Goal: Task Accomplishment & Management: Complete application form

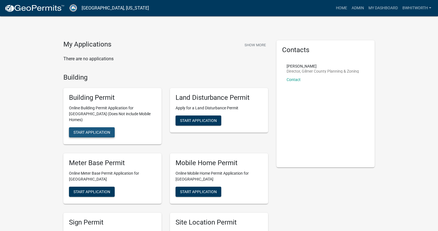
click at [101, 130] on span "Start Application" at bounding box center [92, 132] width 37 height 4
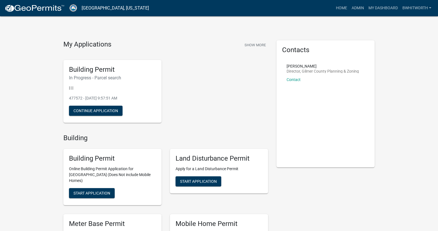
click at [98, 82] on div "Building Permit In Progress - Parcel search | | | 477572 - Sep 12, 2025, 9:57:5…" at bounding box center [112, 91] width 98 height 63
click at [103, 110] on button "Continue Application" at bounding box center [96, 111] width 54 height 10
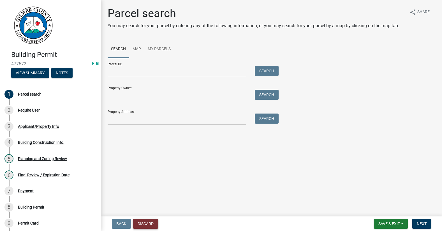
click at [150, 221] on button "Discard" at bounding box center [145, 224] width 25 height 10
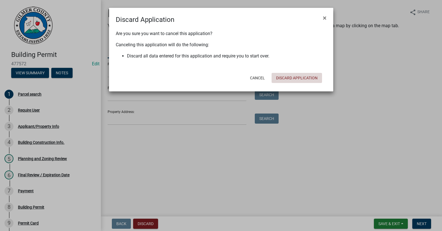
click at [283, 78] on button "Discard Application" at bounding box center [297, 78] width 50 height 10
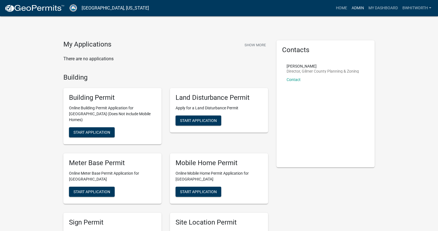
click at [360, 6] on link "Admin" at bounding box center [358, 8] width 17 height 11
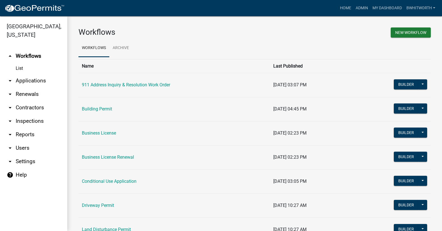
click at [25, 80] on link "arrow_drop_down Applications" at bounding box center [33, 80] width 67 height 13
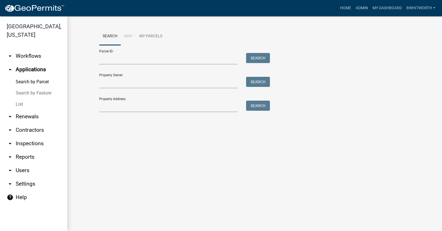
click at [19, 103] on link "List" at bounding box center [33, 104] width 67 height 11
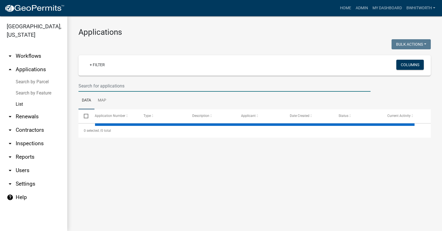
click at [81, 84] on input "text" at bounding box center [225, 86] width 292 height 12
select select "3: 100"
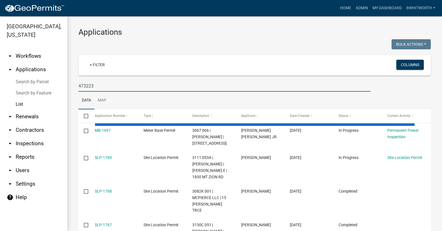
type input "473223"
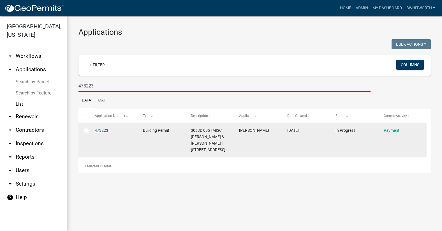
click at [100, 129] on link "473223" at bounding box center [101, 130] width 13 height 4
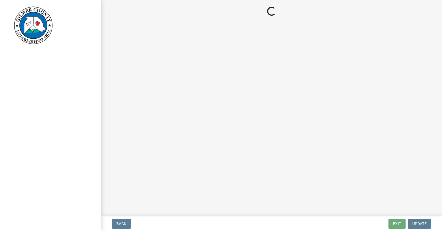
select select "2: 1"
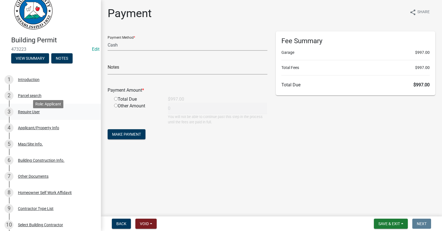
scroll to position [28, 0]
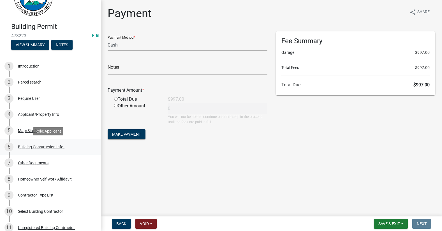
click at [35, 148] on div "Building Construction Info." at bounding box center [41, 147] width 47 height 4
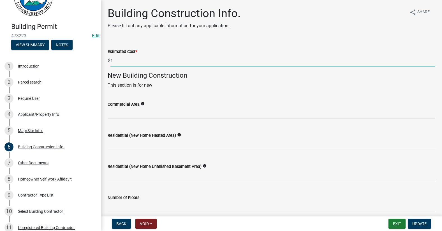
click at [128, 61] on input "1" at bounding box center [273, 61] width 325 height 12
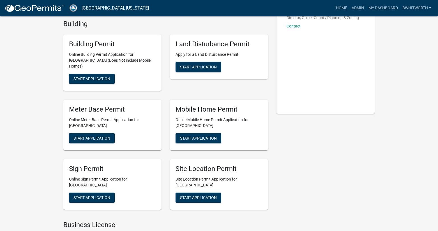
scroll to position [56, 0]
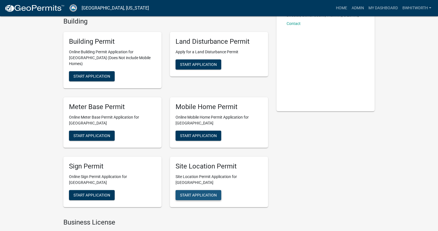
drag, startPoint x: 195, startPoint y: 189, endPoint x: 192, endPoint y: 185, distance: 4.2
click at [195, 193] on span "Start Application" at bounding box center [198, 195] width 37 height 4
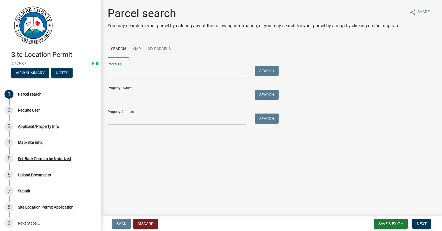
click at [139, 71] on input "Parcel ID:" at bounding box center [177, 72] width 139 height 12
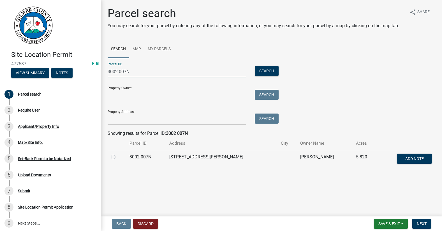
type input "3002 007N"
click at [118, 154] on label at bounding box center [118, 154] width 0 height 0
click at [118, 157] on 007N "radio" at bounding box center [120, 156] width 4 height 4
radio 007N "true"
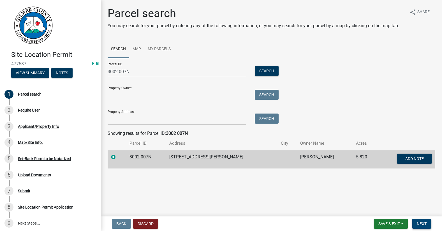
click at [419, 224] on span "Next" at bounding box center [422, 224] width 10 height 4
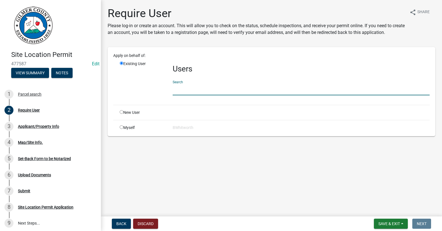
click at [203, 89] on input "text" at bounding box center [301, 90] width 257 height 12
click at [122, 112] on input "radio" at bounding box center [122, 112] width 4 height 4
radio input "true"
radio input "false"
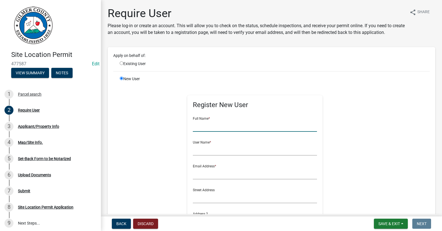
click at [212, 127] on input "text" at bounding box center [255, 126] width 124 height 12
type input "[PERSON_NAME]"
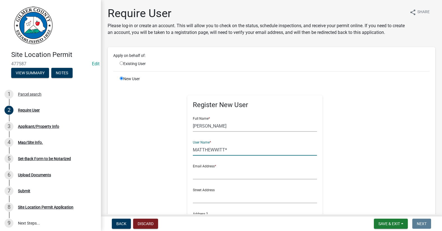
type input "MATTHEWWITT*"
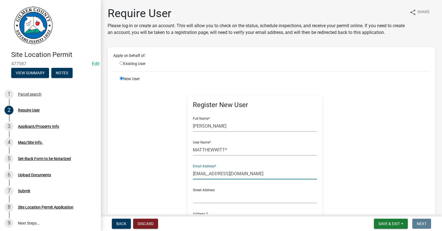
type input "WITTBUILDINGS@HOTMAIL.COM"
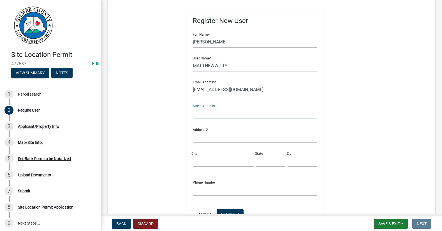
scroll to position [112, 0]
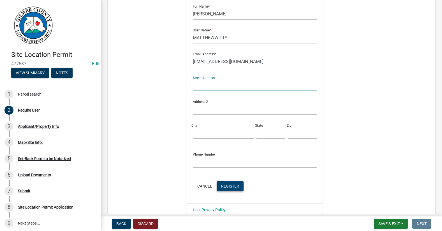
click at [221, 184] on span "Register" at bounding box center [230, 186] width 18 height 4
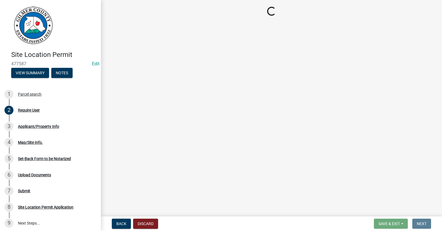
scroll to position [0, 0]
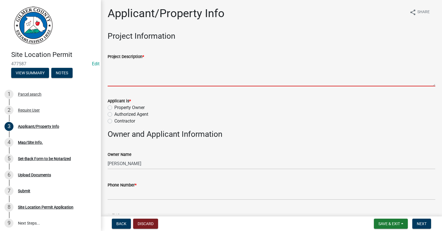
click at [145, 75] on textarea "Project Description *" at bounding box center [272, 73] width 328 height 26
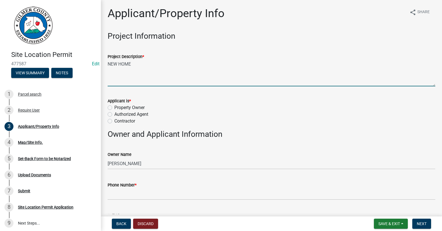
type textarea "NEW HOME"
click at [114, 121] on label "Contractor" at bounding box center [124, 121] width 21 height 7
click at [114, 121] on input "Contractor" at bounding box center [116, 120] width 4 height 4
radio input "true"
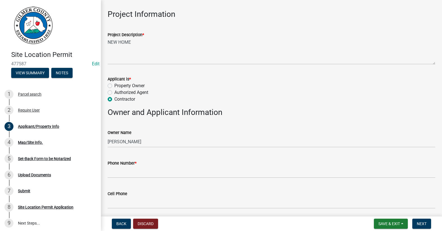
scroll to position [28, 0]
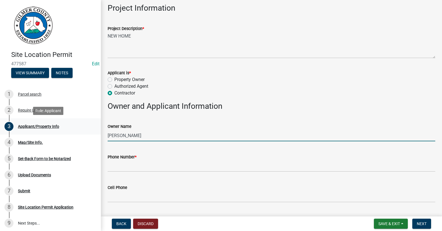
drag, startPoint x: 143, startPoint y: 134, endPoint x: 54, endPoint y: 131, distance: 89.0
click at [54, 131] on div "Site Location Permit 477587 Edit View Summary Notes 1 Parcel search 2 Require U…" at bounding box center [221, 115] width 442 height 231
type input "OTHRYS ENTERPRISES / MARK AUGER"
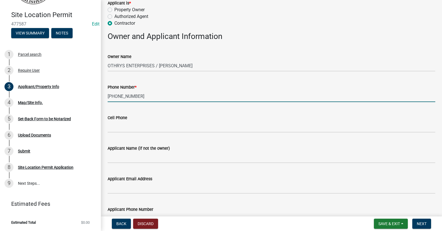
scroll to position [112, 0]
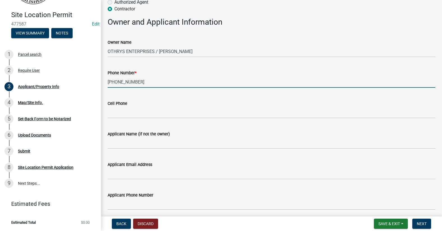
type input "404-550-6077"
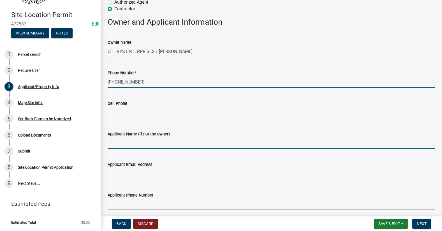
click at [157, 142] on input "Applicant Name (if not the owner)" at bounding box center [272, 143] width 328 height 12
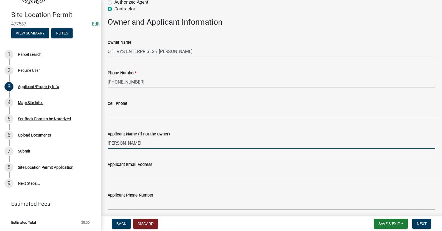
type input "MATT WITT"
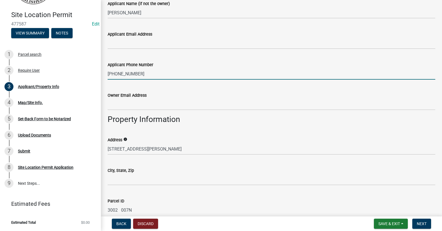
scroll to position [252, 0]
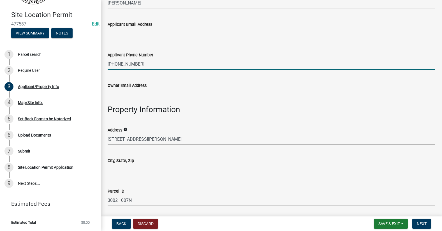
type input "706-889-2480"
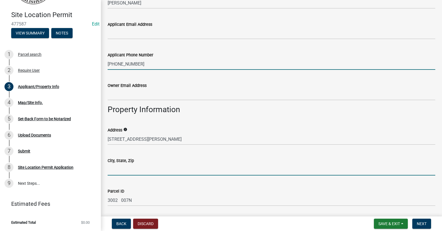
click at [122, 171] on input "City, State, Zip" at bounding box center [272, 170] width 328 height 12
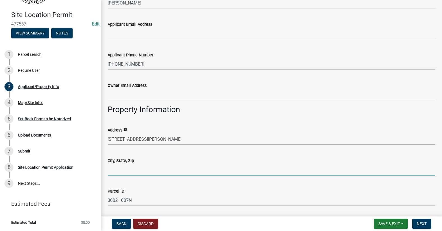
type input "ELLIJAY GA 30540"
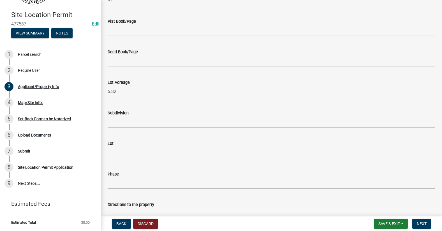
scroll to position [533, 0]
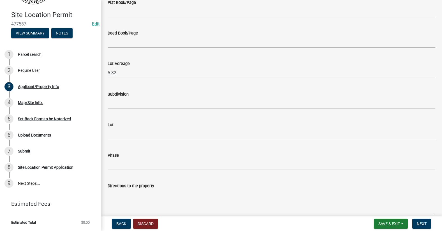
click at [136, 185] on label "Directions to the property" at bounding box center [131, 186] width 47 height 4
click at [136, 189] on textarea "Directions to the property" at bounding box center [272, 202] width 328 height 26
click at [136, 192] on textarea "Directions to the property" at bounding box center [272, 202] width 328 height 26
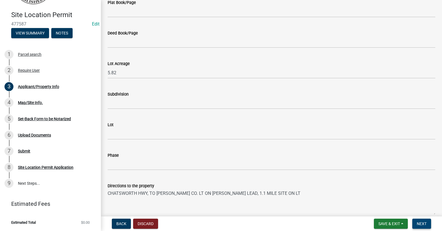
type textarea "CHATSWORTH HWY, TO MURRAY CO. LT ON TATUM LEAD, 1.1 MILE SITE ON LT"
click at [422, 222] on span "Next" at bounding box center [422, 224] width 10 height 4
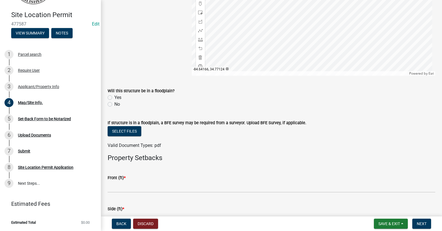
scroll to position [112, 0]
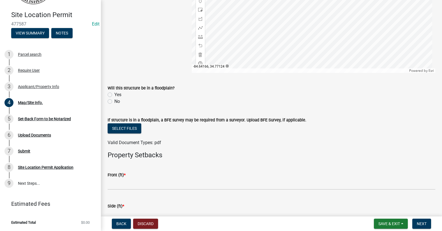
click at [114, 101] on label "No" at bounding box center [117, 101] width 6 height 7
click at [114, 101] on input "No" at bounding box center [116, 100] width 4 height 4
radio input "true"
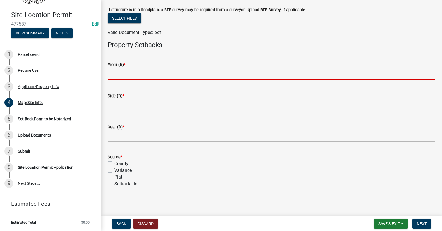
drag, startPoint x: 128, startPoint y: 75, endPoint x: 131, endPoint y: 72, distance: 4.0
click at [128, 75] on input "text" at bounding box center [272, 74] width 328 height 12
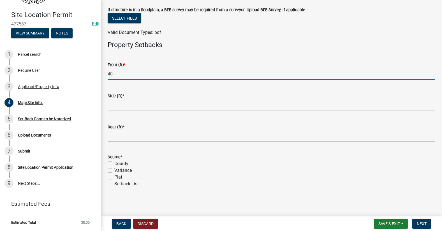
type input "40"
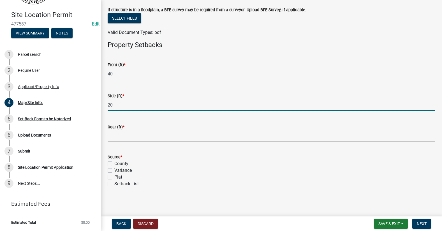
type input "20"
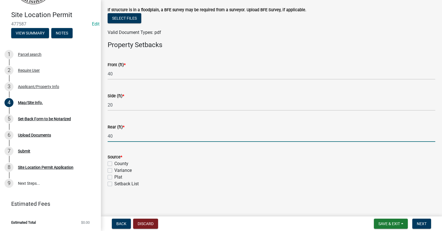
type input "40"
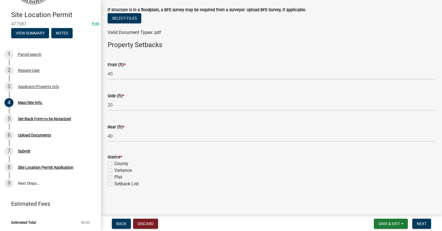
click at [114, 163] on label "County" at bounding box center [121, 163] width 14 height 7
click at [114, 163] on input "County" at bounding box center [116, 162] width 4 height 4
checkbox input "true"
checkbox input "false"
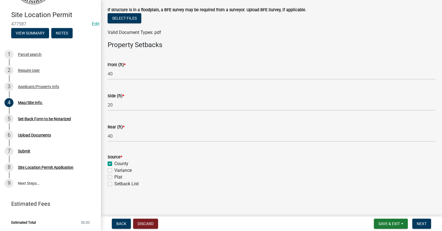
checkbox input "false"
click at [423, 224] on span "Next" at bounding box center [422, 224] width 10 height 4
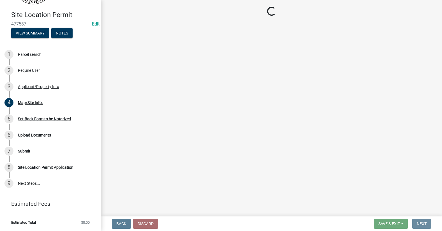
scroll to position [0, 0]
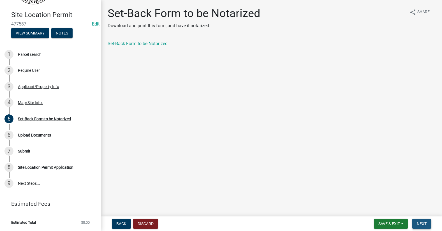
click at [417, 221] on button "Next" at bounding box center [422, 224] width 19 height 10
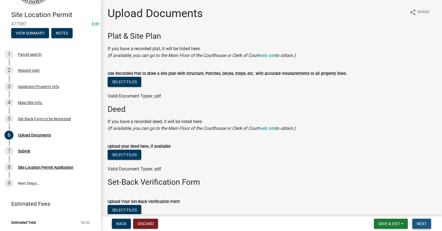
click at [417, 221] on button "Next" at bounding box center [422, 224] width 19 height 10
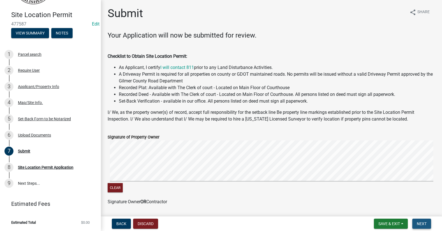
click at [417, 221] on button "Next" at bounding box center [422, 224] width 19 height 10
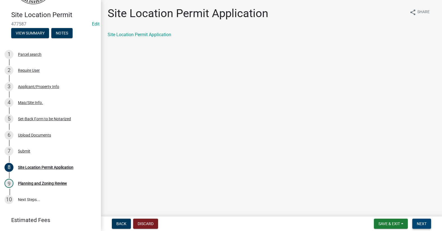
click at [417, 221] on button "Next" at bounding box center [422, 224] width 19 height 10
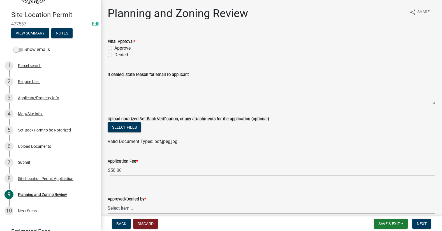
click at [114, 48] on label "Approve" at bounding box center [122, 48] width 16 height 7
click at [114, 48] on input "Approve" at bounding box center [116, 47] width 4 height 4
radio input "true"
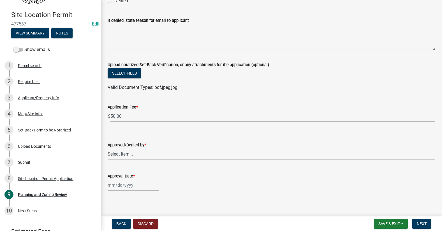
scroll to position [58, 0]
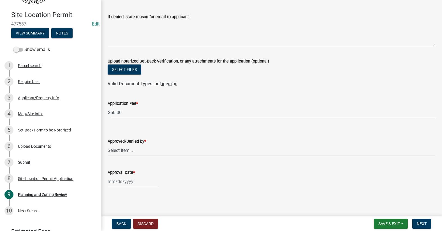
click at [128, 150] on select "Select Item... [PERSON_NAME] [PERSON_NAME] [PERSON_NAME] [PERSON_NAME] [PERSON_…" at bounding box center [272, 151] width 328 height 12
click at [108, 145] on select "Select Item... [PERSON_NAME] [PERSON_NAME] [PERSON_NAME] [PERSON_NAME] [PERSON_…" at bounding box center [272, 151] width 328 height 12
select select "f66b4cef-93c9-440c-84d8-a2c8d35cb7c1"
click at [131, 183] on div at bounding box center [133, 182] width 51 height 12
select select "9"
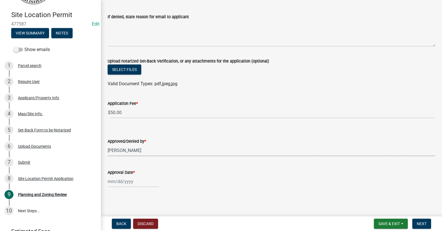
select select "2025"
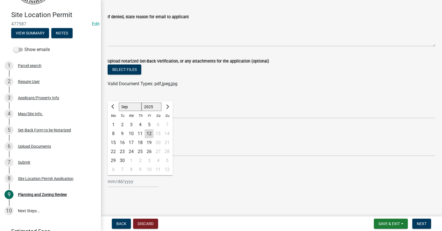
click at [150, 134] on div "12" at bounding box center [149, 133] width 9 height 9
type input "[DATE]"
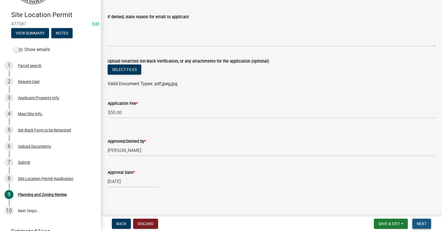
click at [421, 224] on span "Next" at bounding box center [422, 224] width 10 height 4
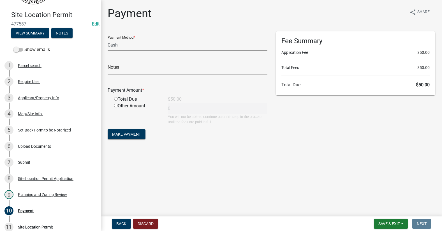
click at [119, 45] on select "Credit Card POS Check Cash" at bounding box center [188, 45] width 160 height 12
select select "1: 0"
click at [108, 39] on select "Credit Card POS Check Cash" at bounding box center [188, 45] width 160 height 12
click at [130, 70] on input "text" at bounding box center [188, 69] width 160 height 12
type input "4237"
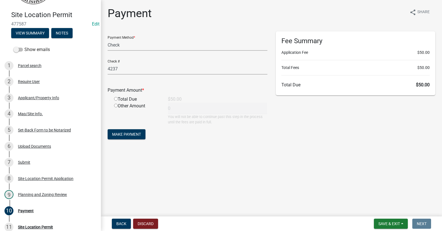
click at [116, 99] on input "radio" at bounding box center [116, 99] width 4 height 4
radio input "true"
type input "50"
click at [127, 132] on span "Make Payment" at bounding box center [126, 134] width 29 height 4
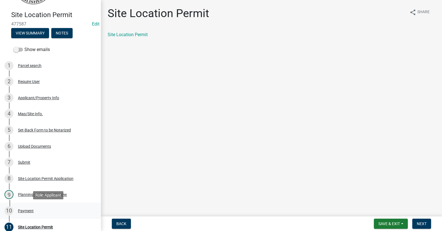
click at [28, 211] on div "Payment" at bounding box center [26, 211] width 16 height 4
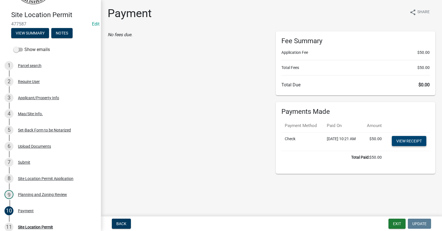
click at [415, 146] on link "View receipt" at bounding box center [409, 141] width 35 height 10
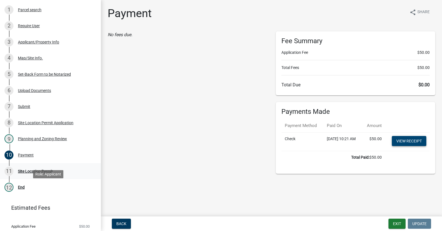
scroll to position [96, 0]
click at [29, 171] on div "Site Location Permit" at bounding box center [35, 171] width 35 height 4
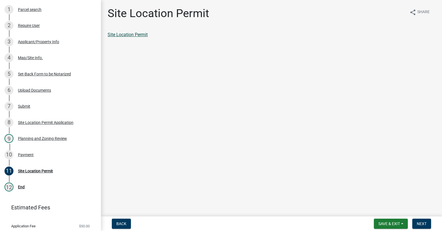
click at [123, 36] on link "Site Location Permit" at bounding box center [128, 34] width 40 height 5
click at [144, 34] on link "Site Location Permit" at bounding box center [128, 34] width 40 height 5
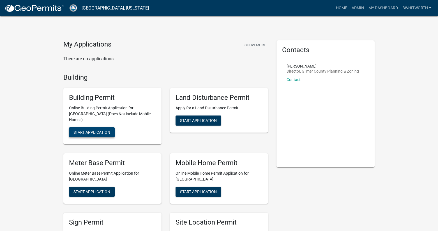
click at [85, 130] on span "Start Application" at bounding box center [92, 132] width 37 height 4
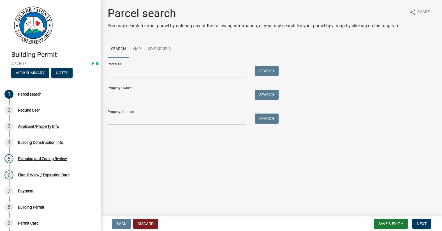
drag, startPoint x: 138, startPoint y: 74, endPoint x: 138, endPoint y: 70, distance: 3.9
click at [138, 74] on input "Parcel ID:" at bounding box center [177, 72] width 139 height 12
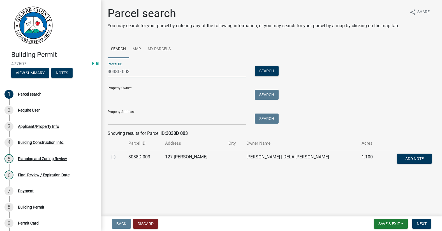
type input "3038D 003"
click at [118, 154] on label at bounding box center [118, 154] width 0 height 0
click at [118, 157] on 003 "radio" at bounding box center [120, 156] width 4 height 4
radio 003 "true"
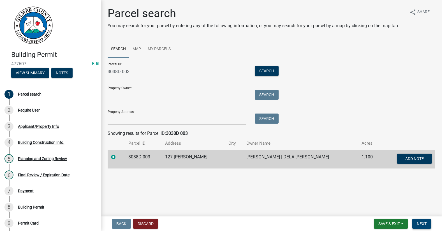
click at [424, 225] on span "Next" at bounding box center [422, 224] width 10 height 4
click at [419, 223] on span "Next" at bounding box center [422, 224] width 10 height 4
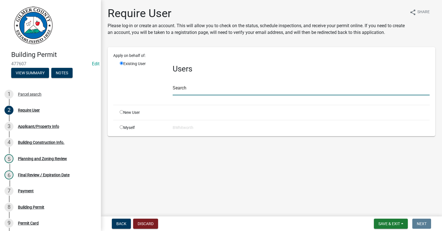
click at [185, 90] on input "text" at bounding box center [301, 90] width 257 height 12
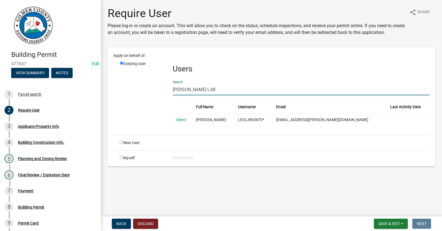
type input "[PERSON_NAME] LAB"
click at [184, 123] on td "Select" at bounding box center [183, 119] width 20 height 13
click at [184, 118] on link "Select" at bounding box center [181, 120] width 10 height 4
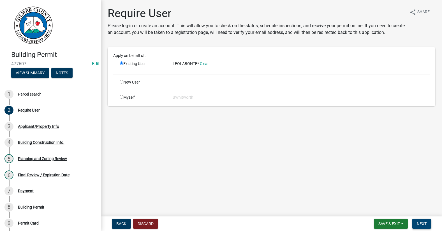
click at [425, 224] on span "Next" at bounding box center [422, 224] width 10 height 4
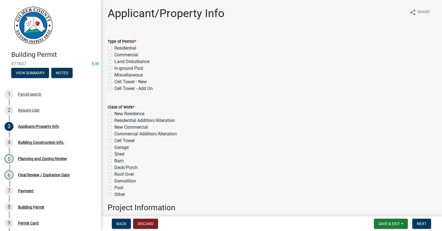
click at [114, 73] on label "Miscellaneous" at bounding box center [128, 75] width 29 height 7
click at [114, 73] on input "Miscellaneous" at bounding box center [116, 74] width 4 height 4
radio input "true"
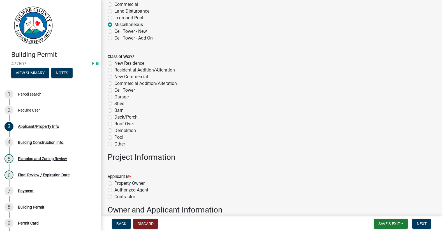
scroll to position [112, 0]
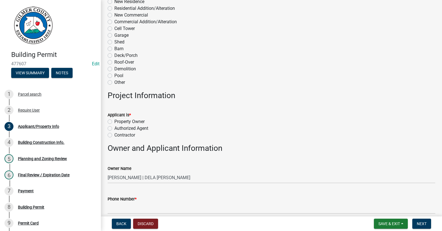
click at [114, 55] on label "Deck/Porch" at bounding box center [125, 55] width 23 height 7
click at [114, 55] on input "Deck/Porch" at bounding box center [116, 54] width 4 height 4
radio input "true"
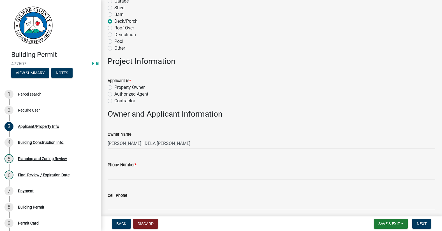
scroll to position [168, 0]
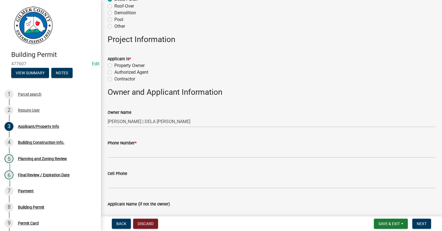
click at [114, 65] on label "Property Owner" at bounding box center [129, 65] width 30 height 7
click at [114, 65] on input "Property Owner" at bounding box center [116, 64] width 4 height 4
radio input "true"
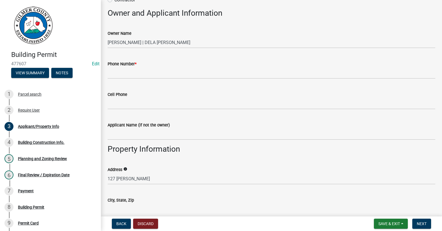
scroll to position [252, 0]
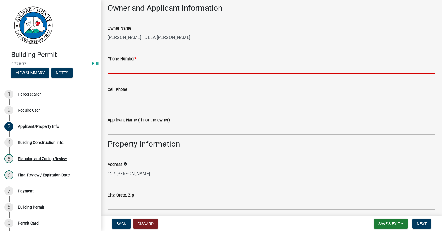
click at [132, 66] on input "Phone Number *" at bounding box center [272, 68] width 328 height 12
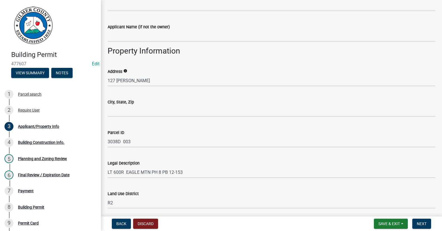
scroll to position [365, 0]
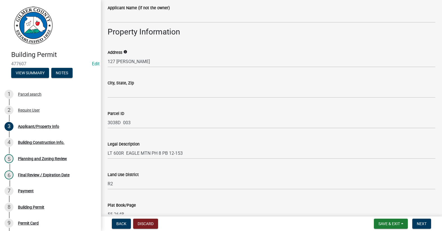
type input "[PHONE_NUMBER]"
click at [107, 88] on div "City, State, Zip" at bounding box center [272, 85] width 336 height 26
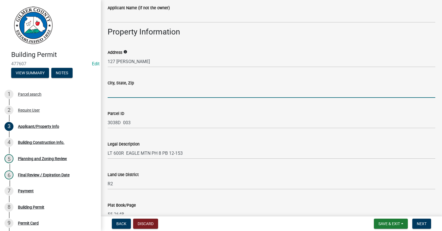
click at [130, 91] on input "City, State, Zip" at bounding box center [272, 92] width 328 height 12
type input "ELLIJAY GA 30540"
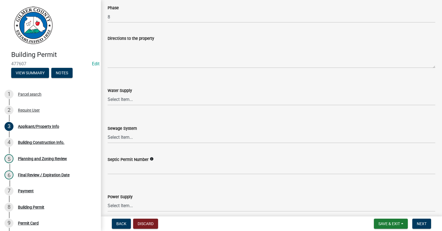
scroll to position [729, 0]
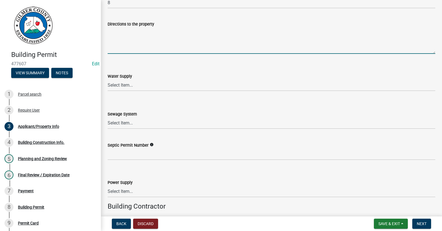
click at [139, 40] on textarea "Directions to the property" at bounding box center [272, 40] width 328 height 26
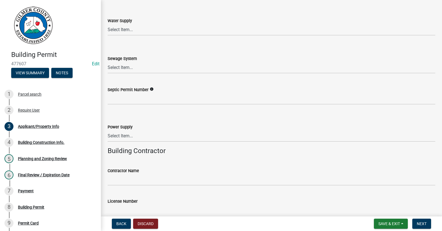
scroll to position [786, 0]
type textarea "[GEOGRAPHIC_DATA], RT ONPADGET LN, 3RD HOUSE ON LT @ [STREET_ADDRESS][PERSON_NA…"
click at [136, 64] on select "Select Item... Septic Community Public" at bounding box center [272, 67] width 328 height 12
click at [108, 61] on select "Select Item... Septic Community Public" at bounding box center [272, 67] width 328 height 12
select select "92a37e23-3b7d-408e-b3c7-0afbe39b0942"
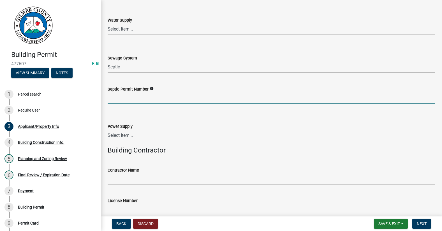
click at [137, 97] on input "Septic Permit Number" at bounding box center [272, 99] width 328 height 12
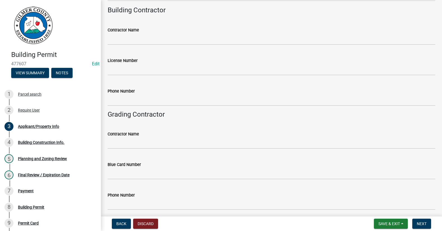
scroll to position [948, 0]
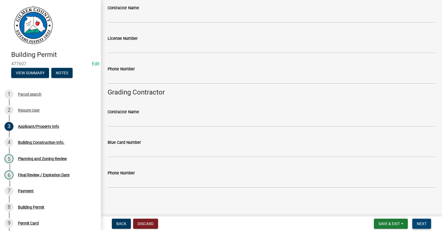
type input "M3432"
click at [422, 223] on span "Next" at bounding box center [422, 224] width 10 height 4
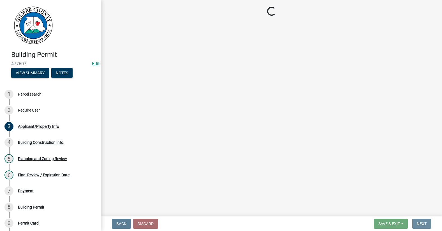
scroll to position [0, 0]
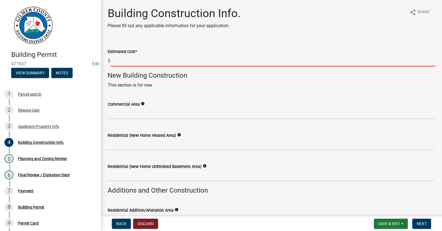
click at [142, 58] on input "text" at bounding box center [273, 61] width 325 height 12
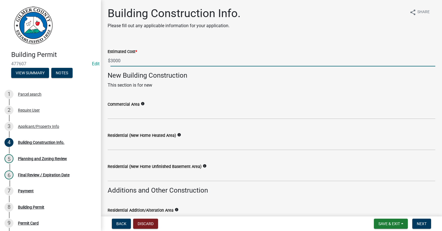
type input "3000"
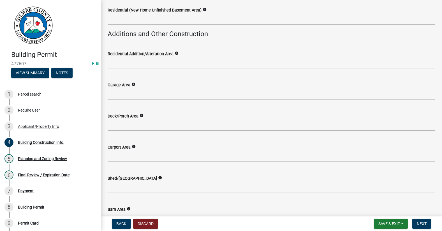
scroll to position [168, 0]
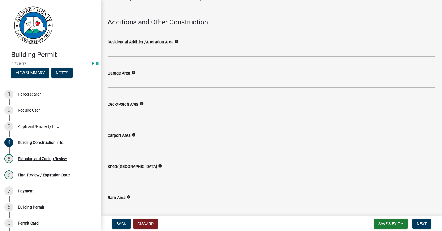
click at [143, 114] on input "text" at bounding box center [272, 114] width 328 height 12
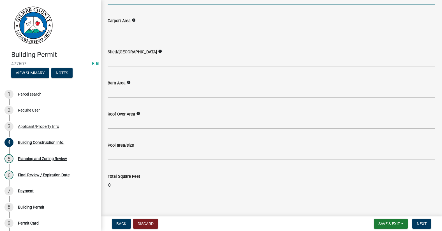
scroll to position [287, 0]
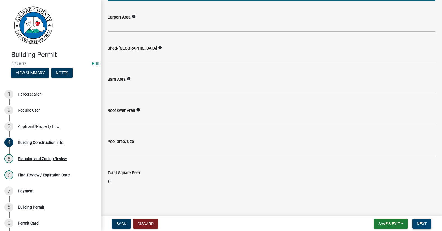
type input "150"
click at [425, 224] on span "Next" at bounding box center [422, 224] width 10 height 4
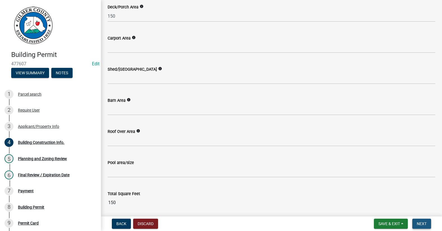
click at [428, 225] on button "Next" at bounding box center [422, 224] width 19 height 10
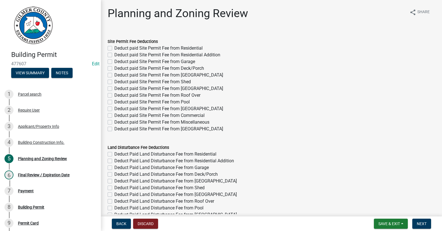
click at [112, 68] on div "Deduct paid Site Permit Fee from Deck/Porch" at bounding box center [272, 68] width 328 height 7
click at [114, 68] on label "Deduct paid Site Permit Fee from Deck/Porch" at bounding box center [159, 68] width 90 height 7
click at [114, 68] on input "Deduct paid Site Permit Fee from Deck/Porch" at bounding box center [116, 67] width 4 height 4
checkbox input "true"
checkbox input "false"
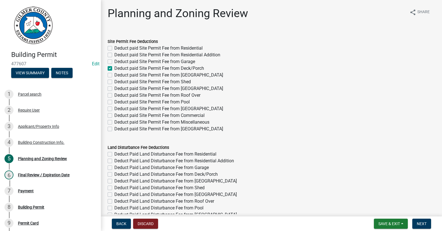
checkbox input "false"
checkbox input "true"
checkbox input "false"
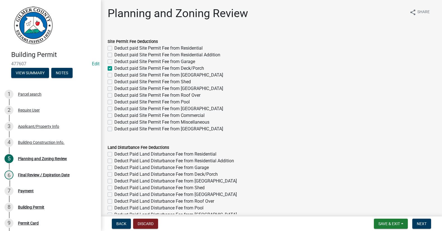
checkbox input "false"
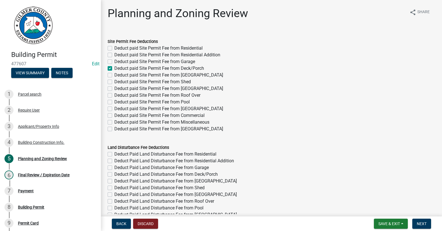
checkbox input "false"
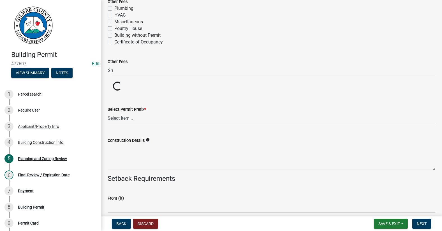
scroll to position [1108, 0]
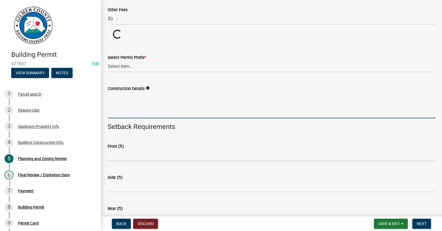
click at [162, 102] on textarea "Construction Details" at bounding box center [272, 105] width 328 height 26
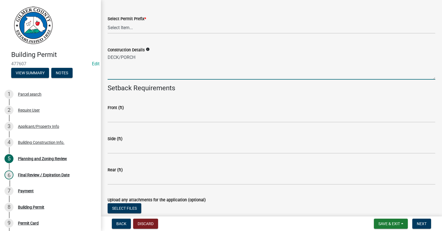
scroll to position [1192, 0]
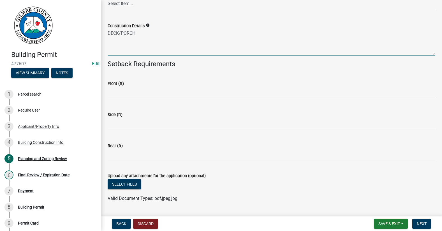
type textarea "DECK/PORCH"
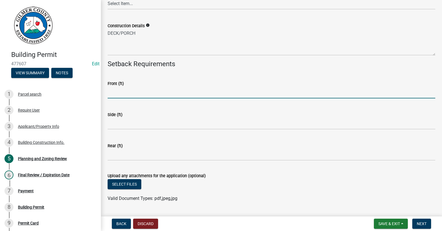
click at [144, 94] on input "text" at bounding box center [272, 93] width 328 height 12
type input "35"
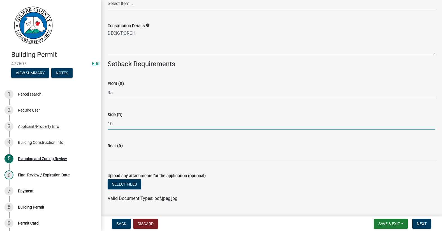
type input "10"
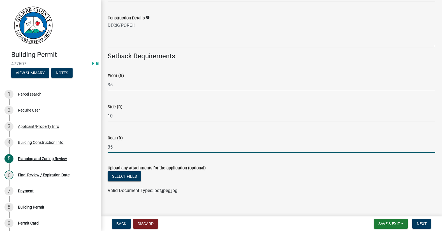
scroll to position [1206, 0]
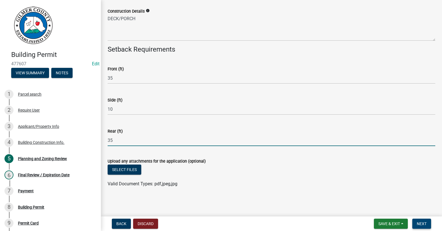
type input "35"
click at [426, 226] on span "Next" at bounding box center [422, 224] width 10 height 4
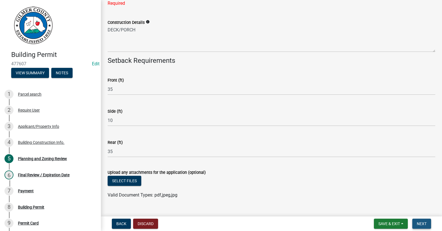
scroll to position [1218, 0]
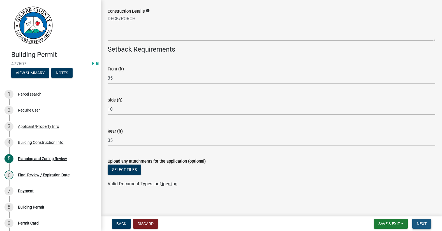
click at [422, 225] on span "Next" at bounding box center [422, 224] width 10 height 4
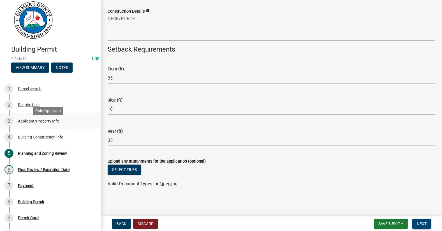
scroll to position [0, 0]
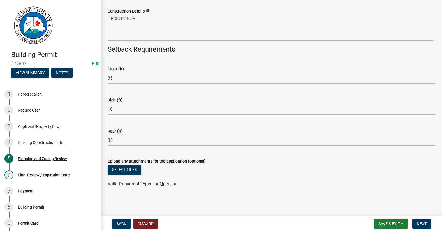
click at [290, 185] on div "Valid Document Types: pdf,jpeg,jpg" at bounding box center [272, 184] width 336 height 7
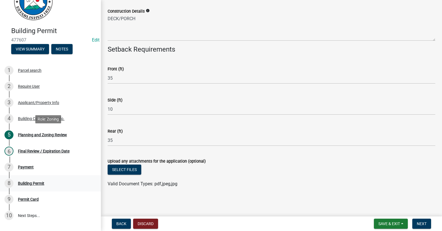
scroll to position [56, 0]
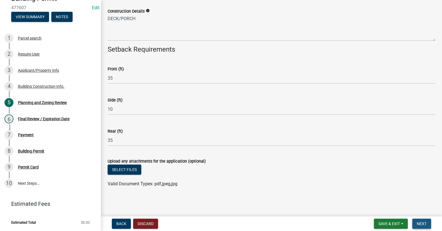
click at [423, 222] on span "Next" at bounding box center [422, 224] width 10 height 4
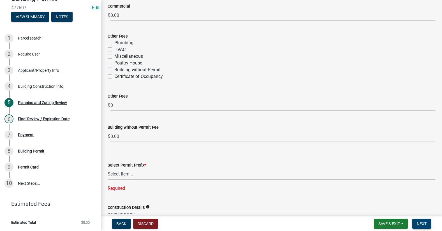
scroll to position [1077, 0]
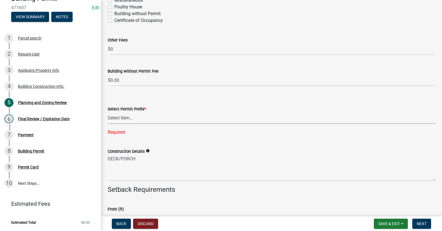
click at [122, 119] on select "Select Item... RES COMM MB LAND POOL MISC CELL TOWER - NEW CELL TOWER - ADD ON" at bounding box center [272, 118] width 328 height 12
click at [108, 112] on select "Select Item... RES COMM MB LAND POOL MISC CELL TOWER - NEW CELL TOWER - ADD ON" at bounding box center [272, 118] width 328 height 12
select select "d8142ddf-27f7-42b0-ba1e-04fee764576f"
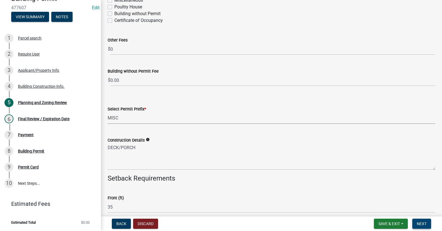
click at [423, 222] on button "Next" at bounding box center [422, 224] width 19 height 10
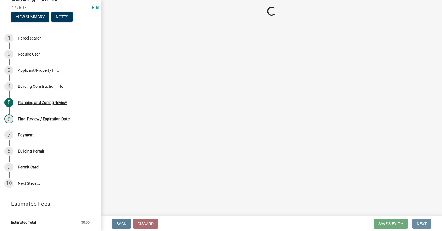
scroll to position [0, 0]
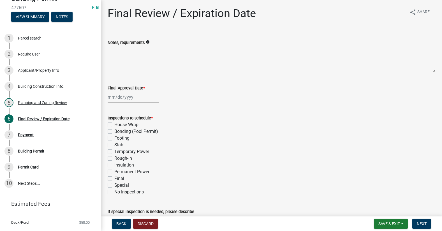
click at [125, 96] on div at bounding box center [133, 97] width 51 height 12
select select "9"
select select "2025"
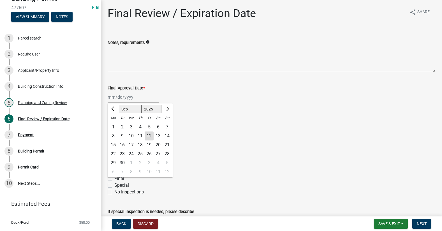
click at [148, 136] on div "12" at bounding box center [149, 136] width 9 height 9
type input "[DATE]"
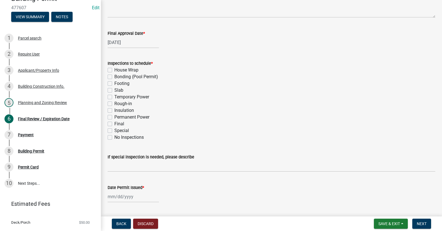
scroll to position [84, 0]
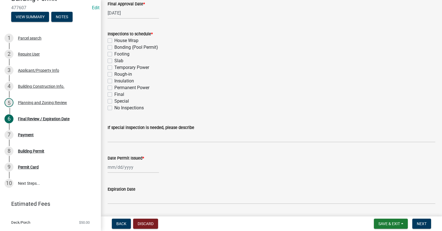
click at [114, 53] on label "Footing" at bounding box center [121, 54] width 15 height 7
click at [114, 53] on input "Footing" at bounding box center [116, 53] width 4 height 4
checkbox input "true"
checkbox input "false"
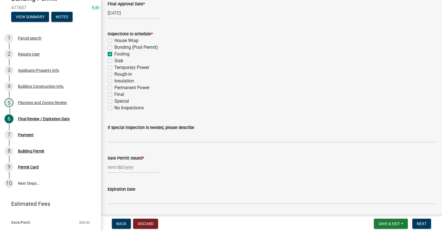
checkbox input "true"
checkbox input "false"
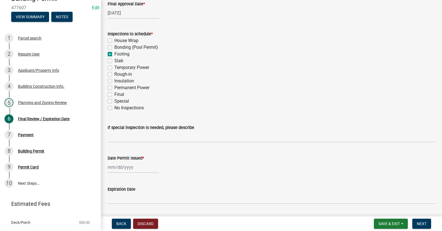
checkbox input "false"
click at [114, 95] on label "Final" at bounding box center [119, 94] width 10 height 7
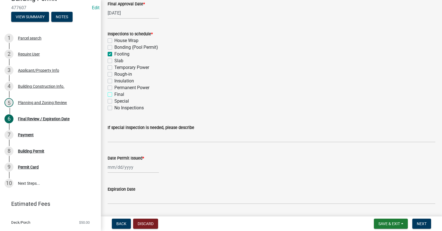
click at [114, 95] on input "Final" at bounding box center [116, 93] width 4 height 4
checkbox input "true"
checkbox input "false"
checkbox input "true"
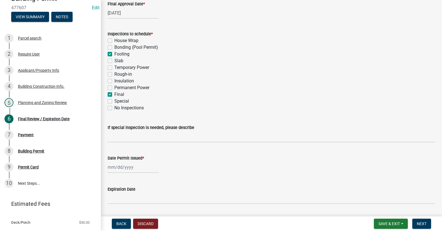
checkbox input "false"
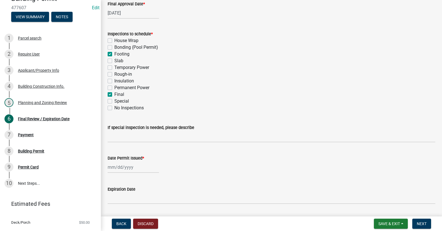
checkbox input "true"
checkbox input "false"
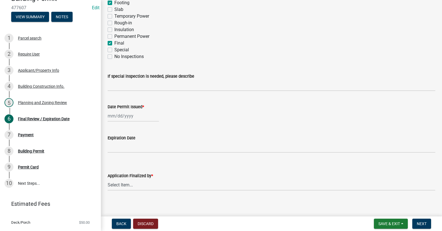
scroll to position [139, 0]
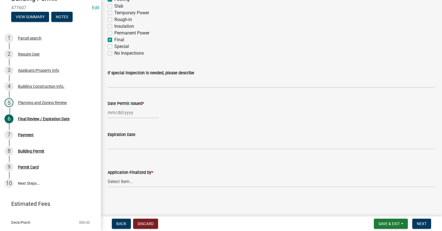
click at [130, 116] on div at bounding box center [133, 113] width 51 height 12
select select "9"
select select "2025"
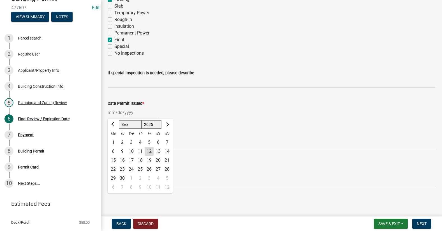
click at [149, 150] on div "12" at bounding box center [149, 151] width 9 height 9
type input "[DATE]"
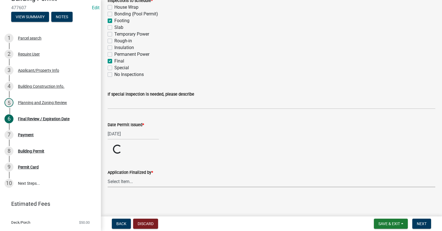
click at [120, 179] on select "Select Item... [PERSON_NAME] [PERSON_NAME] [PERSON_NAME] [PERSON_NAME] [PERSON_…" at bounding box center [272, 182] width 328 height 12
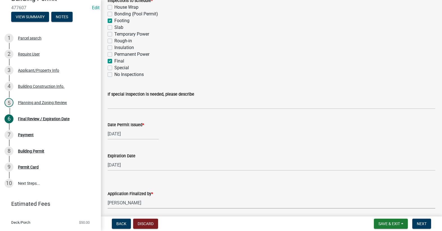
click at [108, 197] on select "Select Item... [PERSON_NAME] [PERSON_NAME] [PERSON_NAME] [PERSON_NAME] [PERSON_…" at bounding box center [272, 203] width 328 height 12
select select "f66b4cef-93c9-440c-84d8-a2c8d35cb7c1"
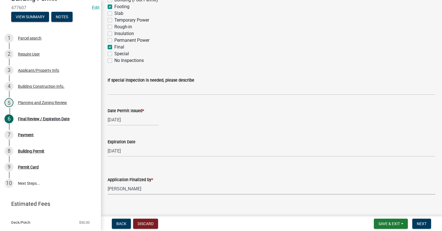
scroll to position [139, 0]
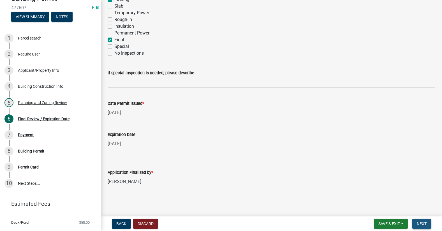
click at [427, 224] on button "Next" at bounding box center [422, 224] width 19 height 10
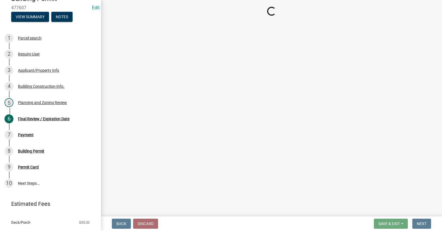
select select "2: 1"
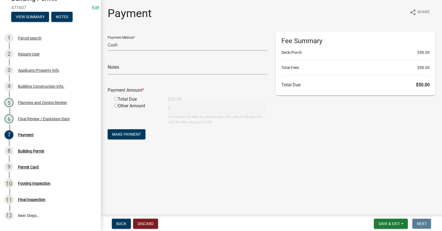
click at [116, 98] on input "radio" at bounding box center [116, 99] width 4 height 4
radio input "true"
type input "50"
drag, startPoint x: 135, startPoint y: 135, endPoint x: 130, endPoint y: 132, distance: 5.4
click at [134, 135] on span "Make Payment" at bounding box center [126, 134] width 29 height 4
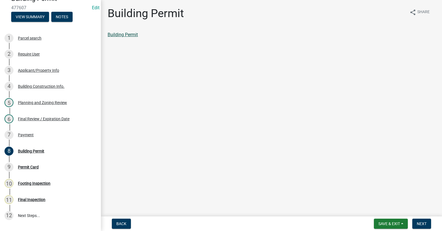
click at [129, 35] on link "Building Permit" at bounding box center [123, 34] width 30 height 5
click at [28, 133] on div "Payment" at bounding box center [26, 135] width 16 height 4
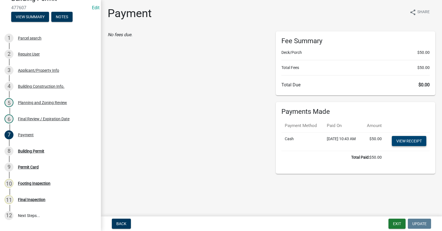
click at [412, 146] on link "View receipt" at bounding box center [409, 141] width 35 height 10
click at [31, 117] on div "Final Review / Expiration Date" at bounding box center [44, 119] width 52 height 4
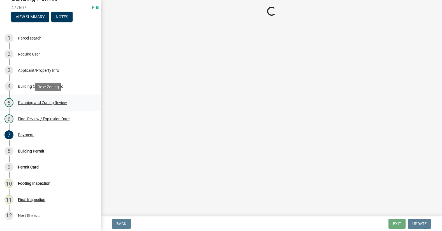
select select "f66b4cef-93c9-440c-84d8-a2c8d35cb7c1"
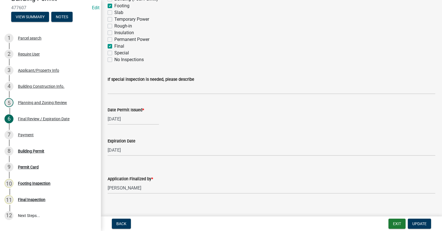
scroll to position [139, 0]
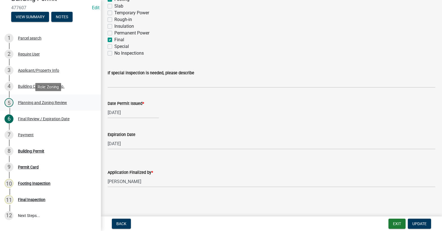
click at [32, 101] on div "Planning and Zoning Review" at bounding box center [42, 103] width 49 height 4
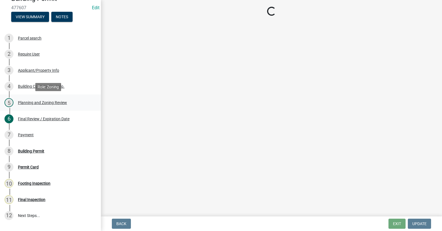
scroll to position [0, 0]
select select "d8142ddf-27f7-42b0-ba1e-04fee764576f"
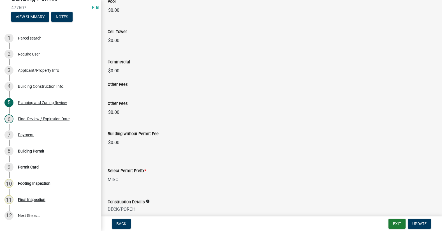
scroll to position [976, 0]
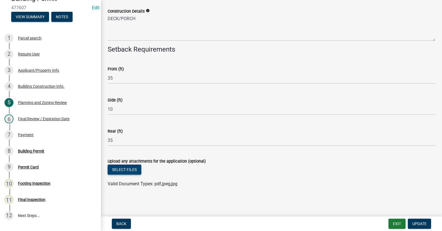
click at [121, 169] on button "Select files" at bounding box center [125, 170] width 34 height 10
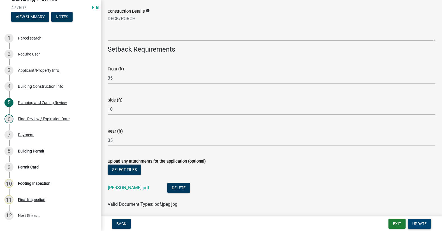
click at [418, 225] on span "Update" at bounding box center [420, 224] width 14 height 4
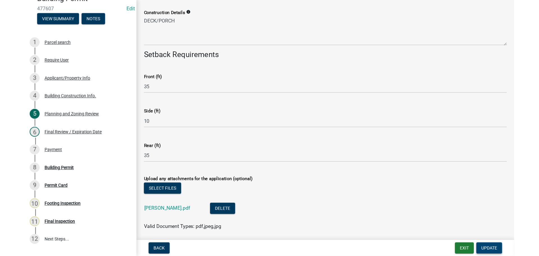
scroll to position [0, 0]
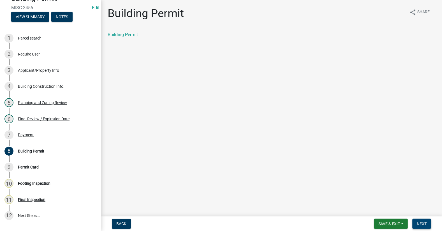
click at [423, 221] on button "Next" at bounding box center [422, 224] width 19 height 10
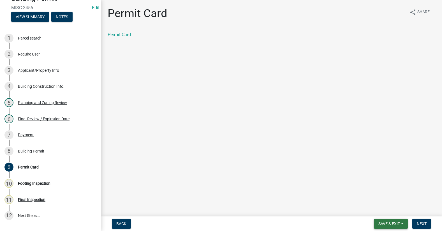
click at [389, 221] on button "Save & Exit" at bounding box center [391, 224] width 34 height 10
click at [387, 210] on button "Save & Exit" at bounding box center [385, 209] width 45 height 13
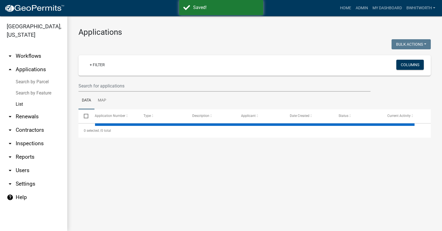
select select "3: 100"
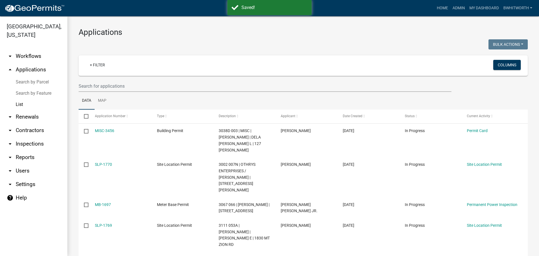
click at [394, 35] on h3 "Applications" at bounding box center [303, 32] width 449 height 10
click at [436, 7] on link "Home" at bounding box center [442, 8] width 16 height 11
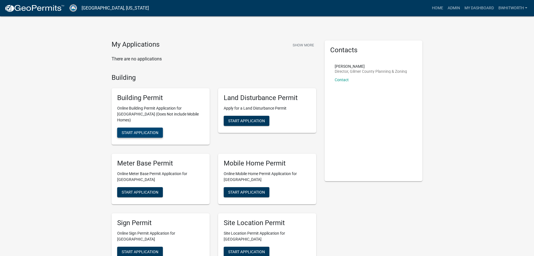
click at [154, 127] on button "Start Application" at bounding box center [140, 132] width 46 height 10
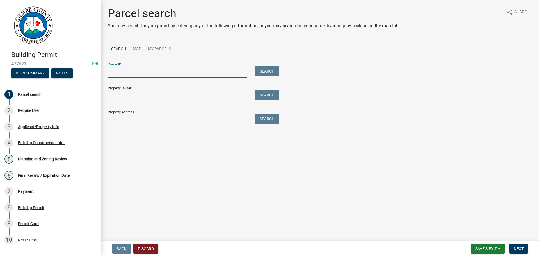
click at [147, 71] on input "Parcel ID:" at bounding box center [177, 72] width 139 height 12
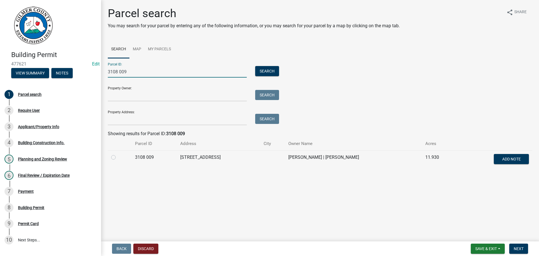
type input "3108 009"
click at [118, 154] on label at bounding box center [118, 154] width 0 height 0
click at [118, 157] on 009 "radio" at bounding box center [120, 156] width 4 height 4
radio 009 "true"
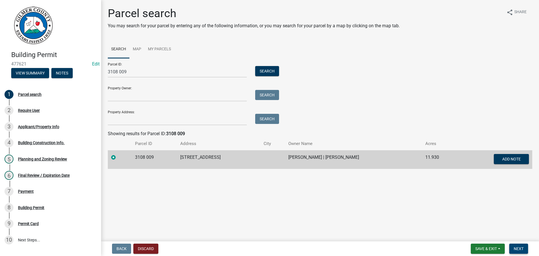
click at [442, 231] on span "Next" at bounding box center [518, 248] width 10 height 4
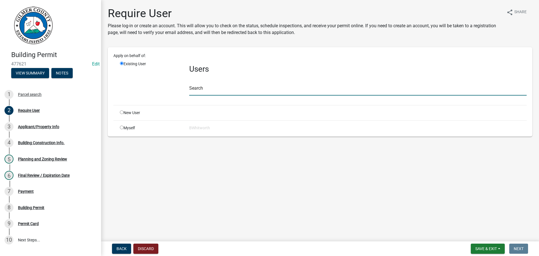
click at [219, 90] on input "text" at bounding box center [357, 90] width 337 height 12
click at [121, 113] on input "radio" at bounding box center [122, 112] width 4 height 4
radio input "true"
radio input "false"
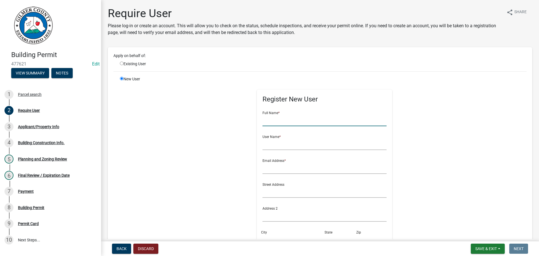
click at [267, 118] on input "text" at bounding box center [324, 120] width 124 height 12
type input "[PERSON_NAME]"
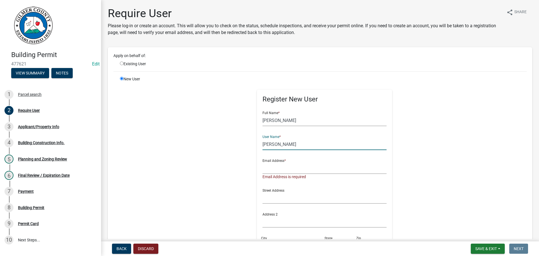
click at [314, 144] on input "[PERSON_NAME]" at bounding box center [324, 144] width 124 height 12
type input "[PERSON_NAME]*"
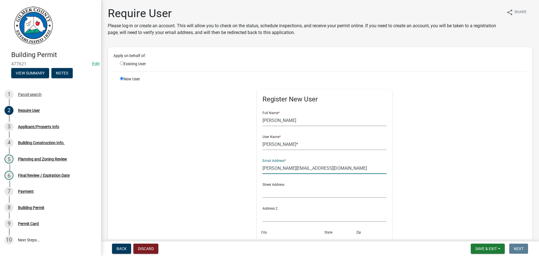
scroll to position [84, 0]
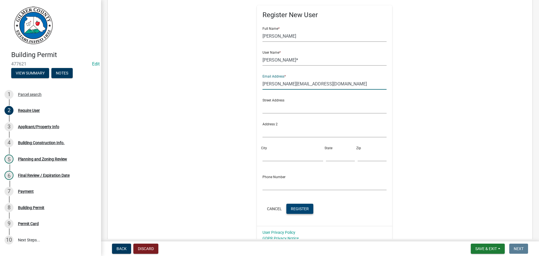
type input "[PERSON_NAME][EMAIL_ADDRESS][DOMAIN_NAME]"
click at [297, 207] on span "Register" at bounding box center [300, 208] width 18 height 4
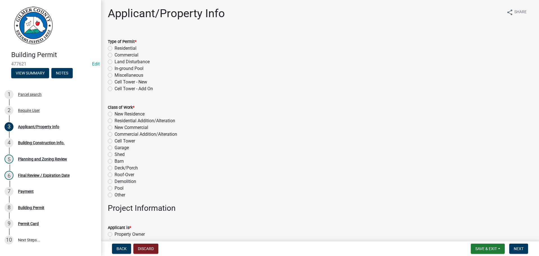
click at [114, 47] on label "Residential" at bounding box center [125, 48] width 22 height 7
click at [114, 47] on input "Residential" at bounding box center [116, 47] width 4 height 4
radio input "true"
click at [114, 119] on label "Residential Addition/Alteration" at bounding box center [144, 120] width 61 height 7
click at [114, 119] on input "Residential Addition/Alteration" at bounding box center [116, 119] width 4 height 4
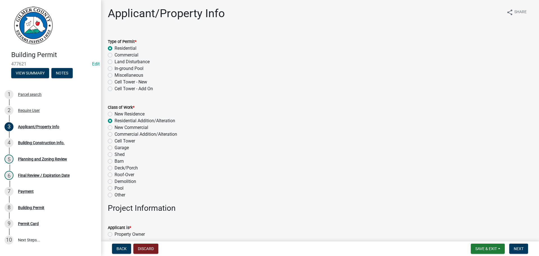
radio input "true"
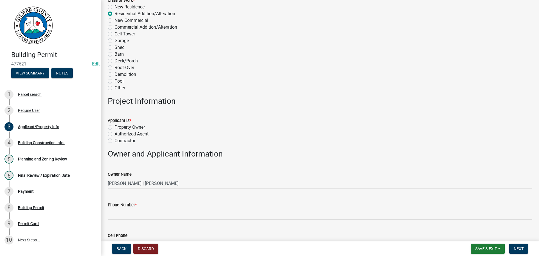
scroll to position [140, 0]
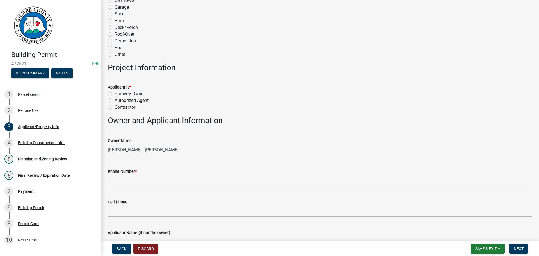
click at [114, 92] on label "Property Owner" at bounding box center [129, 93] width 30 height 7
click at [114, 92] on input "Property Owner" at bounding box center [116, 92] width 4 height 4
radio input "true"
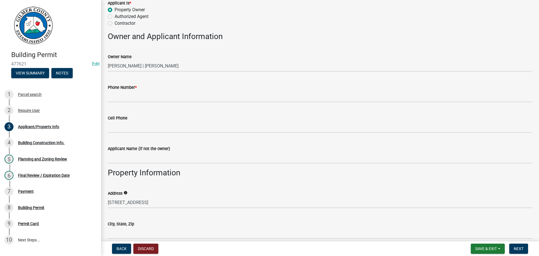
scroll to position [224, 0]
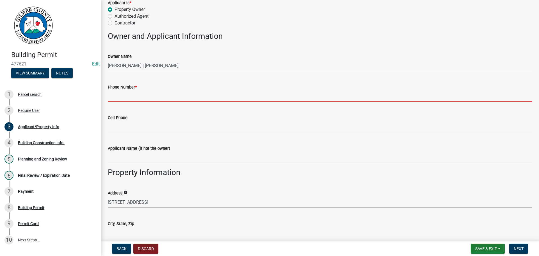
click at [133, 95] on input "Phone Number *" at bounding box center [320, 96] width 424 height 12
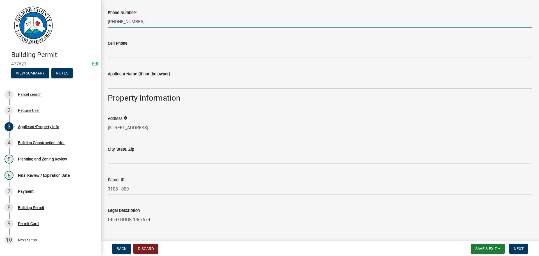
scroll to position [309, 0]
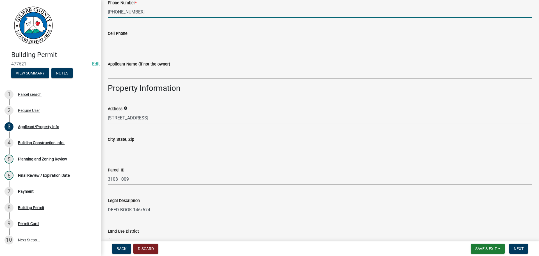
type input "[PHONE_NUMBER]"
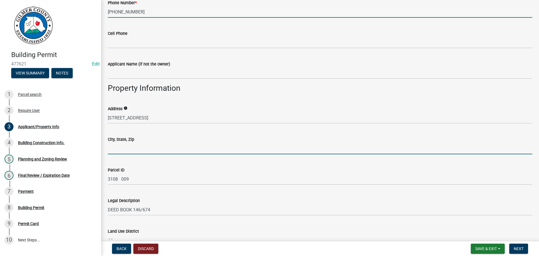
click at [124, 149] on input "City, State, Zip" at bounding box center [320, 149] width 424 height 12
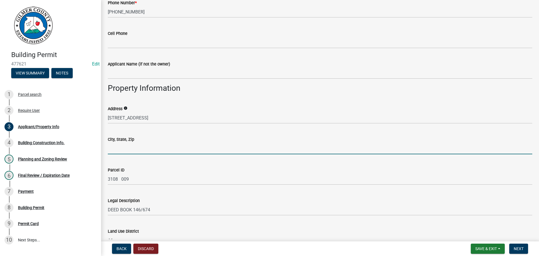
type input "ELLIJAY GA 30536"
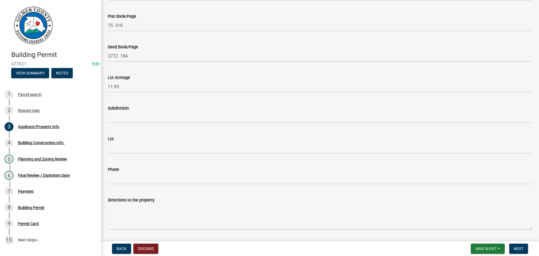
scroll to position [561, 0]
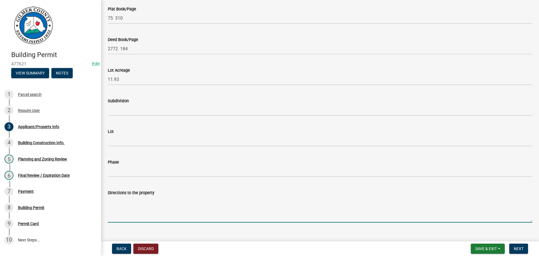
click at [127, 206] on textarea "Directions to the property" at bounding box center [320, 209] width 424 height 26
type textarea "52E LT ON [STREET_ADDRESS] IS ON LT"
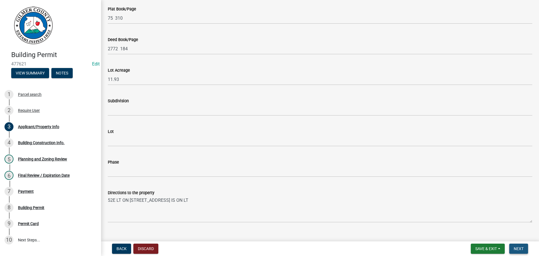
click at [442, 231] on span "Next" at bounding box center [518, 248] width 10 height 4
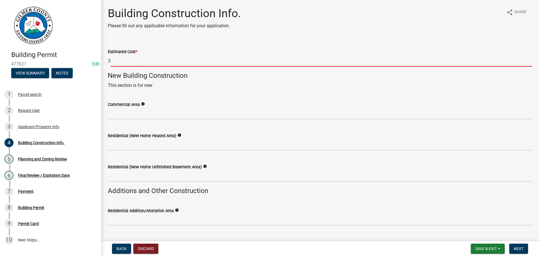
click at [141, 62] on input "text" at bounding box center [321, 61] width 421 height 12
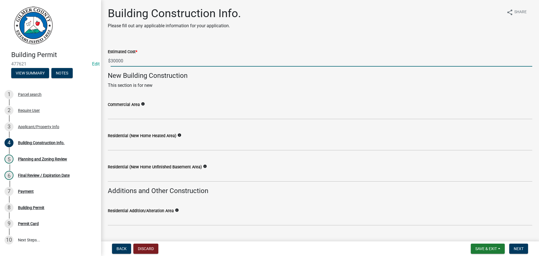
type input "30000"
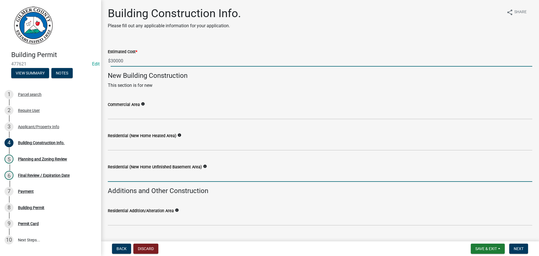
drag, startPoint x: 233, startPoint y: 170, endPoint x: 142, endPoint y: 170, distance: 91.7
click at [232, 170] on input "text" at bounding box center [320, 176] width 424 height 12
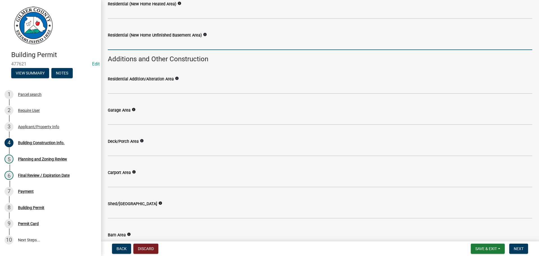
scroll to position [140, 0]
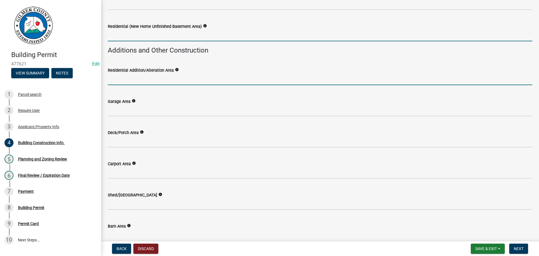
click at [121, 79] on input "text" at bounding box center [320, 80] width 424 height 12
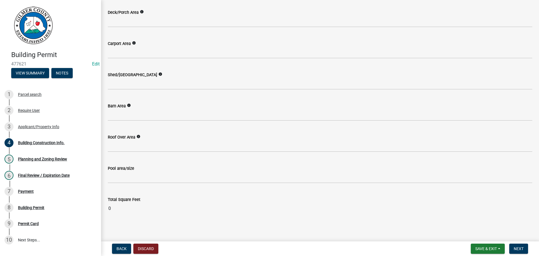
scroll to position [262, 0]
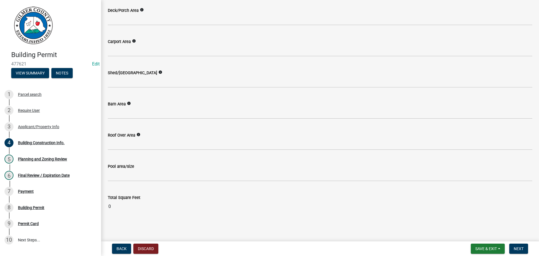
type input "319"
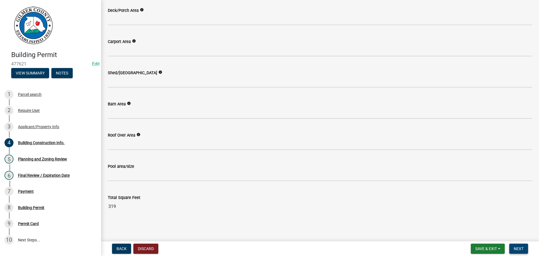
click at [442, 231] on span "Next" at bounding box center [518, 248] width 10 height 4
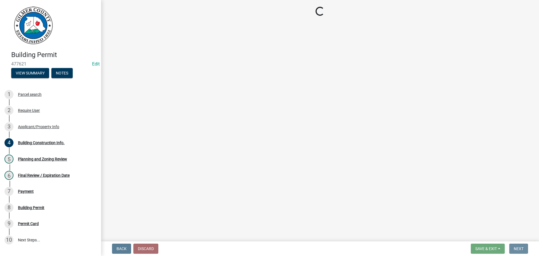
scroll to position [0, 0]
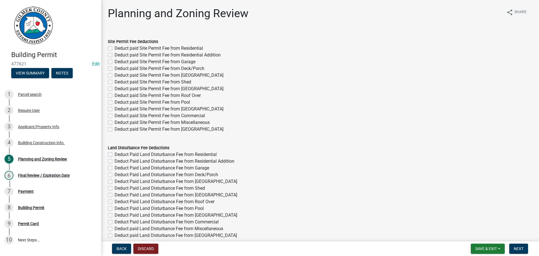
click at [114, 55] on label "Deduct paid Site Permit Fee from Residential Addition" at bounding box center [167, 55] width 106 height 7
click at [114, 55] on input "Deduct paid Site Permit Fee from Residential Addition" at bounding box center [116, 54] width 4 height 4
checkbox input "true"
checkbox input "false"
checkbox input "true"
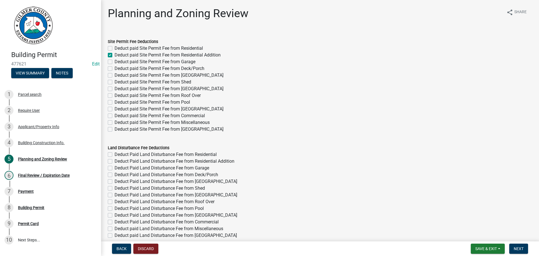
checkbox input "false"
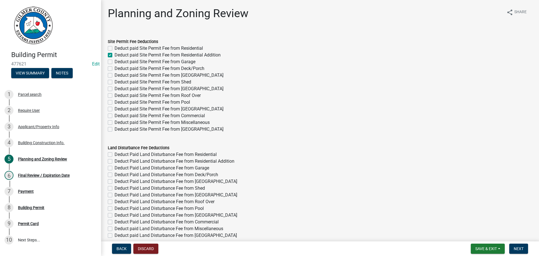
checkbox input "false"
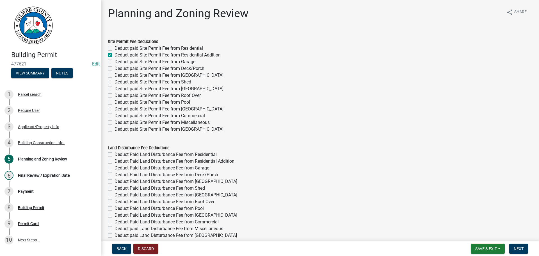
checkbox input "false"
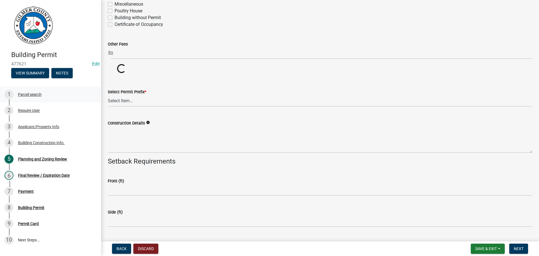
scroll to position [1090, 0]
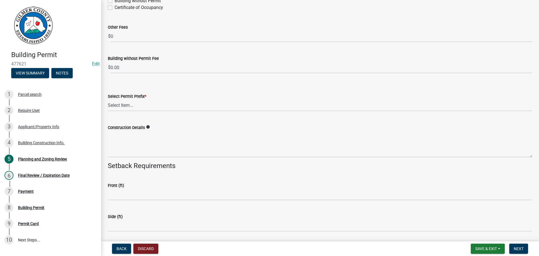
click at [114, 85] on div "Select Permit Prefix * Select Item... RES COMM MB LAND POOL MISC CELL TOWER - N…" at bounding box center [320, 94] width 424 height 33
click at [114, 102] on select "Select Item... RES COMM MB LAND POOL MISC CELL TOWER - NEW CELL TOWER - ADD ON" at bounding box center [320, 106] width 424 height 12
click at [108, 100] on select "Select Item... RES COMM MB LAND POOL MISC CELL TOWER - NEW CELL TOWER - ADD ON" at bounding box center [320, 106] width 424 height 12
select select "b5c39336-92b9-49ce-a0a5-4e9e9babf743"
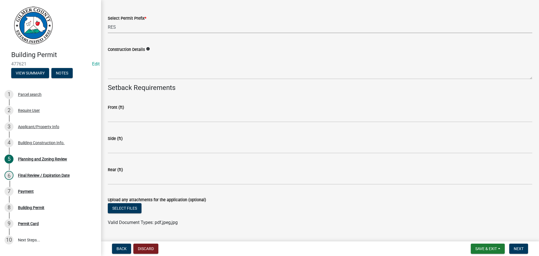
scroll to position [1174, 0]
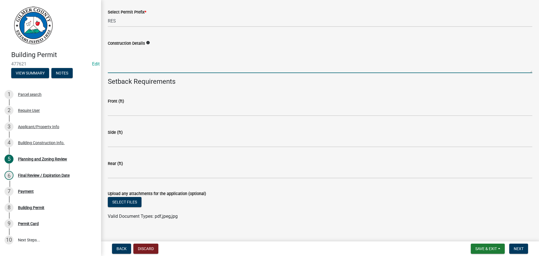
click at [124, 56] on textarea "Construction Details" at bounding box center [320, 60] width 424 height 26
type textarea "RESIDENTION ADDITION"
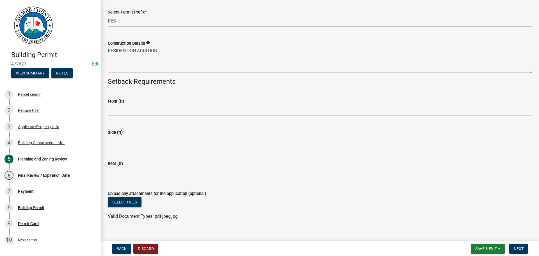
scroll to position [1182, 0]
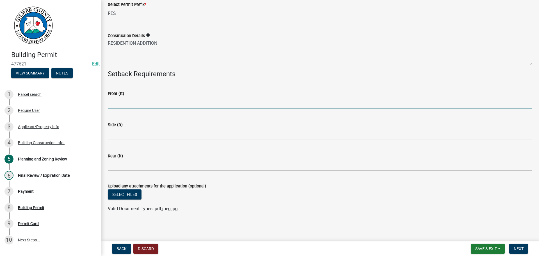
drag, startPoint x: 140, startPoint y: 104, endPoint x: 99, endPoint y: 104, distance: 40.7
click at [140, 104] on input "text" at bounding box center [320, 103] width 424 height 12
type input "40"
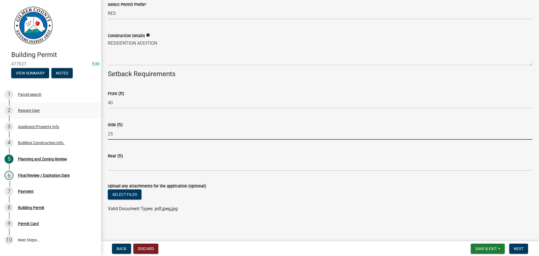
type input "25"
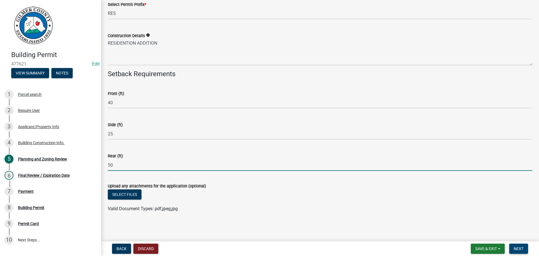
type input "50"
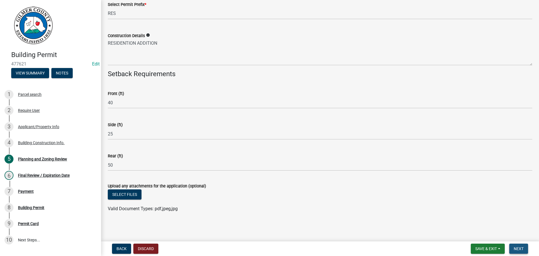
click at [442, 231] on span "Next" at bounding box center [518, 248] width 10 height 4
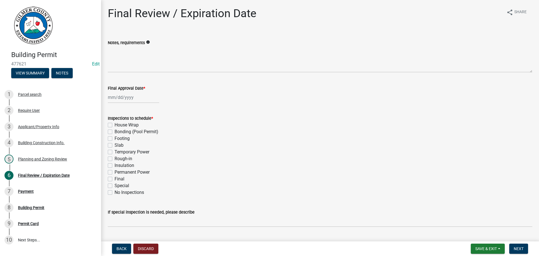
click at [121, 96] on div at bounding box center [133, 97] width 51 height 12
select select "9"
select select "2025"
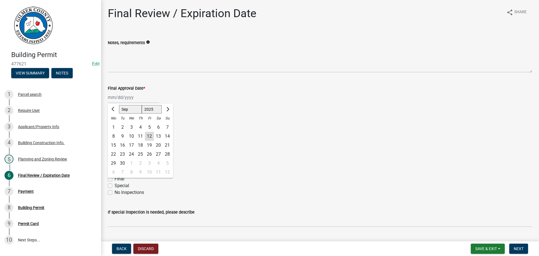
click at [147, 134] on div "12" at bounding box center [149, 136] width 9 height 9
type input "[DATE]"
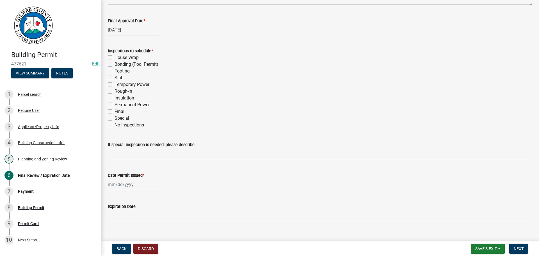
scroll to position [84, 0]
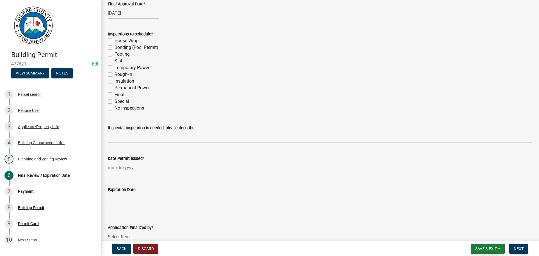
click at [114, 53] on label "Footing" at bounding box center [121, 54] width 15 height 7
click at [114, 53] on input "Footing" at bounding box center [116, 53] width 4 height 4
checkbox input "true"
checkbox input "false"
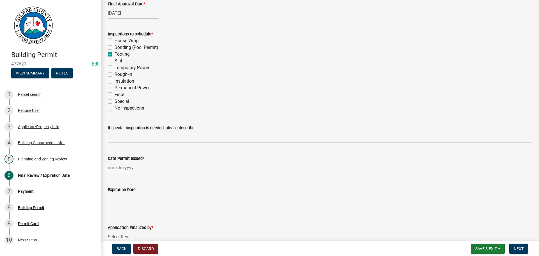
checkbox input "true"
checkbox input "false"
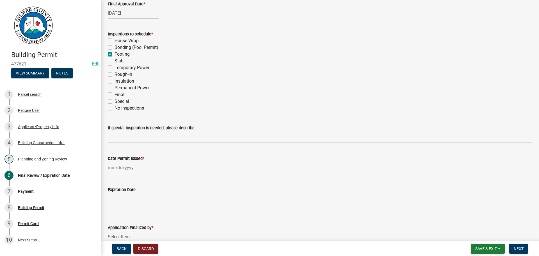
checkbox input "false"
click at [114, 74] on label "Rough-in" at bounding box center [123, 74] width 18 height 7
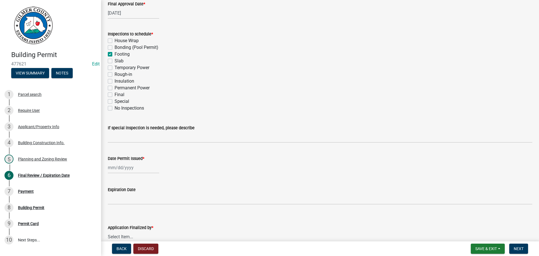
click at [114, 74] on input "Rough-in" at bounding box center [116, 73] width 4 height 4
checkbox input "true"
checkbox input "false"
checkbox input "true"
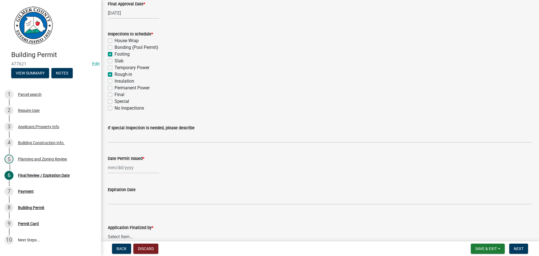
checkbox input "false"
checkbox input "true"
checkbox input "false"
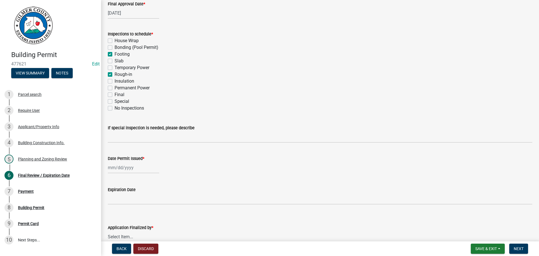
checkbox input "false"
click at [107, 93] on div "Inspections to schedule * House Wrap Bonding (Pool Permit) Footing Slab Tempora…" at bounding box center [320, 68] width 433 height 88
click at [114, 95] on label "Final" at bounding box center [119, 94] width 10 height 7
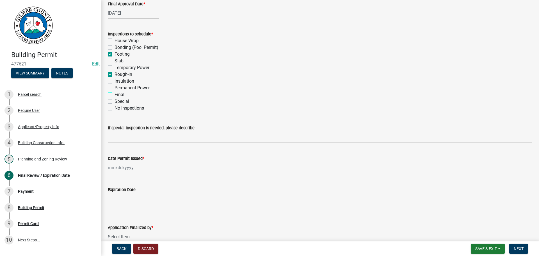
click at [114, 95] on input "Final" at bounding box center [116, 93] width 4 height 4
checkbox input "true"
checkbox input "false"
checkbox input "true"
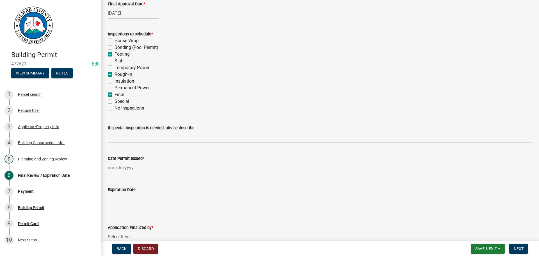
checkbox input "false"
checkbox input "true"
checkbox input "false"
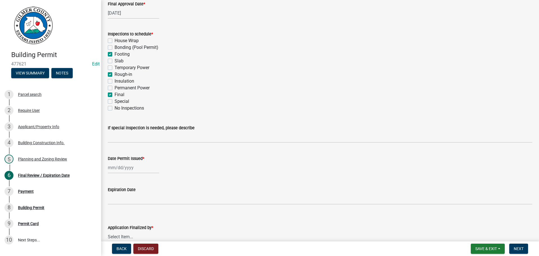
checkbox input "true"
checkbox input "false"
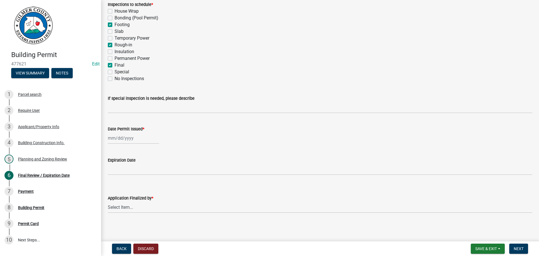
scroll to position [114, 0]
click at [125, 137] on div at bounding box center [133, 137] width 51 height 12
select select "9"
select select "2025"
click at [148, 176] on div "12" at bounding box center [149, 175] width 9 height 9
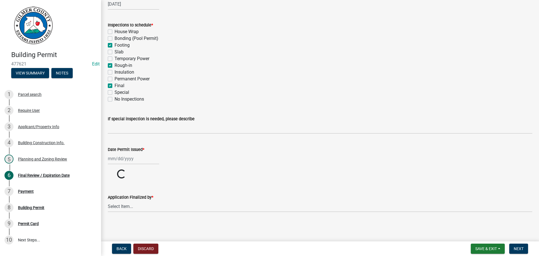
type input "[DATE]"
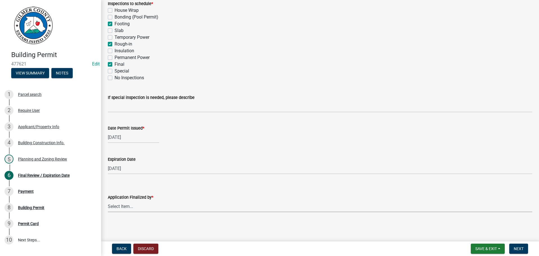
click at [126, 207] on select "Select Item... [PERSON_NAME] [PERSON_NAME] [PERSON_NAME] [PERSON_NAME] [PERSON_…" at bounding box center [320, 206] width 424 height 12
click at [108, 200] on select "Select Item... [PERSON_NAME] [PERSON_NAME] [PERSON_NAME] [PERSON_NAME] [PERSON_…" at bounding box center [320, 206] width 424 height 12
select select "f66b4cef-93c9-440c-84d8-a2c8d35cb7c1"
click at [442, 231] on span "Next" at bounding box center [518, 248] width 10 height 4
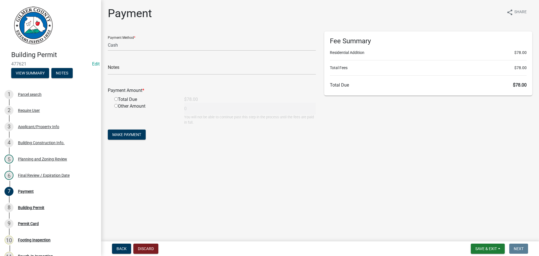
click at [359, 166] on main "Payment share Share Payment Method * Credit Card POS Check Cash Notes Payment A…" at bounding box center [320, 119] width 438 height 239
click at [119, 48] on select "Credit Card POS Check Cash" at bounding box center [212, 45] width 208 height 12
select select "1: 0"
click at [108, 39] on select "Credit Card POS Check Cash" at bounding box center [212, 45] width 208 height 12
drag, startPoint x: 135, startPoint y: 70, endPoint x: 131, endPoint y: 70, distance: 3.6
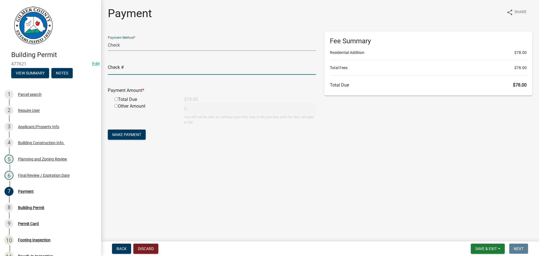
click at [135, 70] on input "text" at bounding box center [212, 69] width 208 height 12
type input "1346"
click at [116, 98] on input "radio" at bounding box center [116, 99] width 4 height 4
radio input "true"
type input "78"
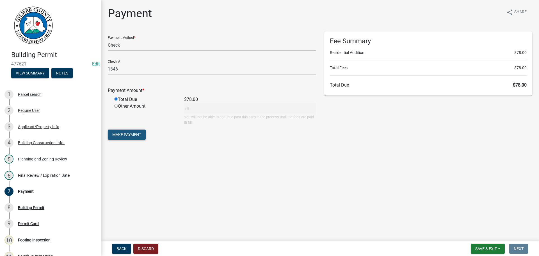
click at [127, 134] on span "Make Payment" at bounding box center [126, 134] width 29 height 4
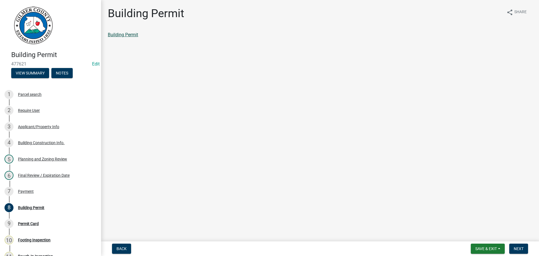
click at [133, 35] on link "Building Permit" at bounding box center [123, 34] width 30 height 5
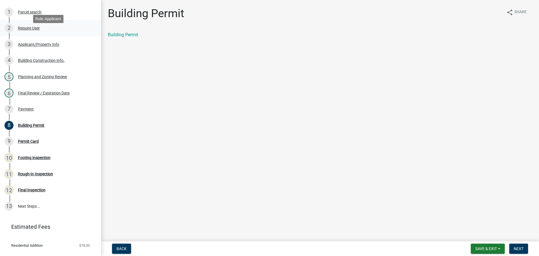
scroll to position [93, 0]
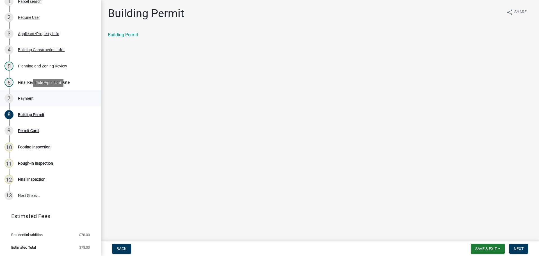
click at [24, 96] on div "Payment" at bounding box center [26, 98] width 16 height 4
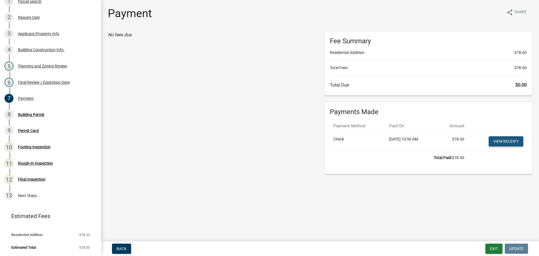
click at [442, 139] on link "View receipt" at bounding box center [505, 141] width 35 height 10
click at [20, 114] on div "Building Permit" at bounding box center [31, 114] width 26 height 4
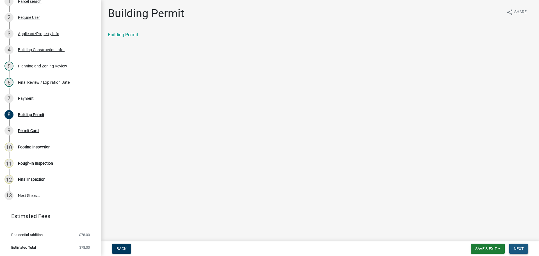
click at [442, 231] on span "Next" at bounding box center [518, 248] width 10 height 4
click at [129, 34] on link "Permit Card" at bounding box center [119, 34] width 23 height 5
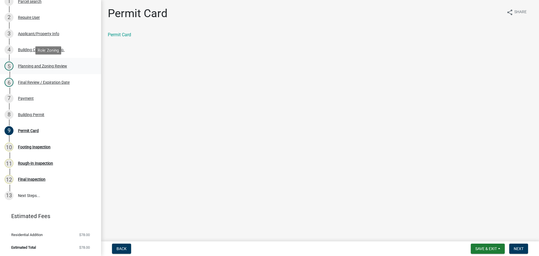
click at [37, 66] on div "Planning and Zoning Review" at bounding box center [42, 66] width 49 height 4
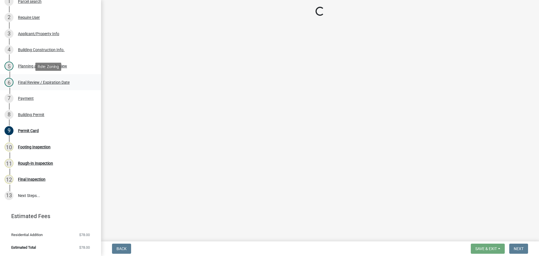
select select "b5c39336-92b9-49ce-a0a5-4e9e9babf743"
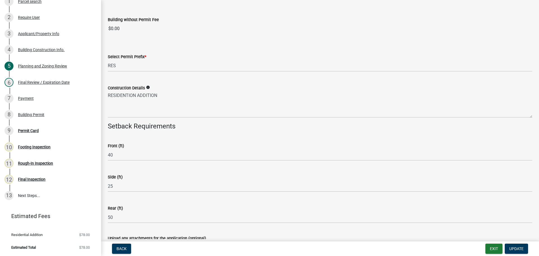
scroll to position [952, 0]
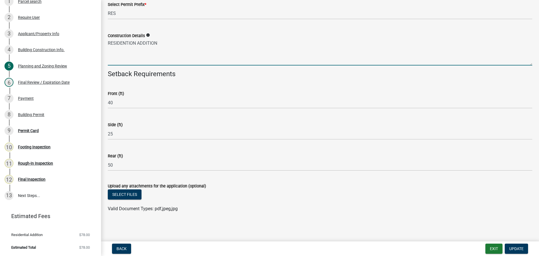
click at [135, 43] on textarea "RESIDENTION ADDITION" at bounding box center [320, 52] width 424 height 26
type textarea "RESIDENTIAL ADDITION"
click at [118, 193] on button "Select files" at bounding box center [125, 194] width 34 height 10
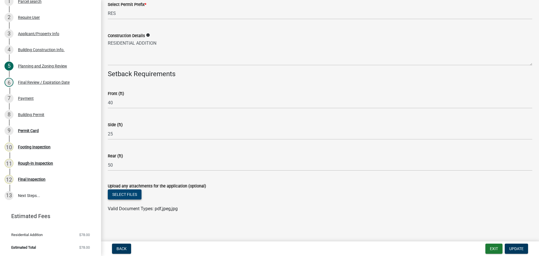
click at [125, 194] on button "Select files" at bounding box center [125, 194] width 34 height 10
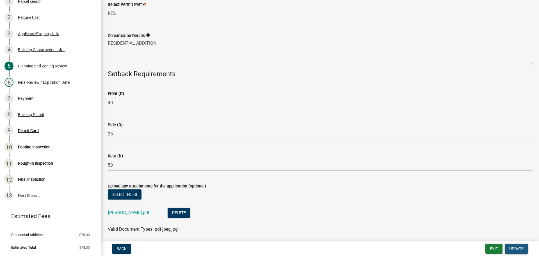
click at [442, 231] on span "Update" at bounding box center [516, 248] width 14 height 4
